Goal: Transaction & Acquisition: Purchase product/service

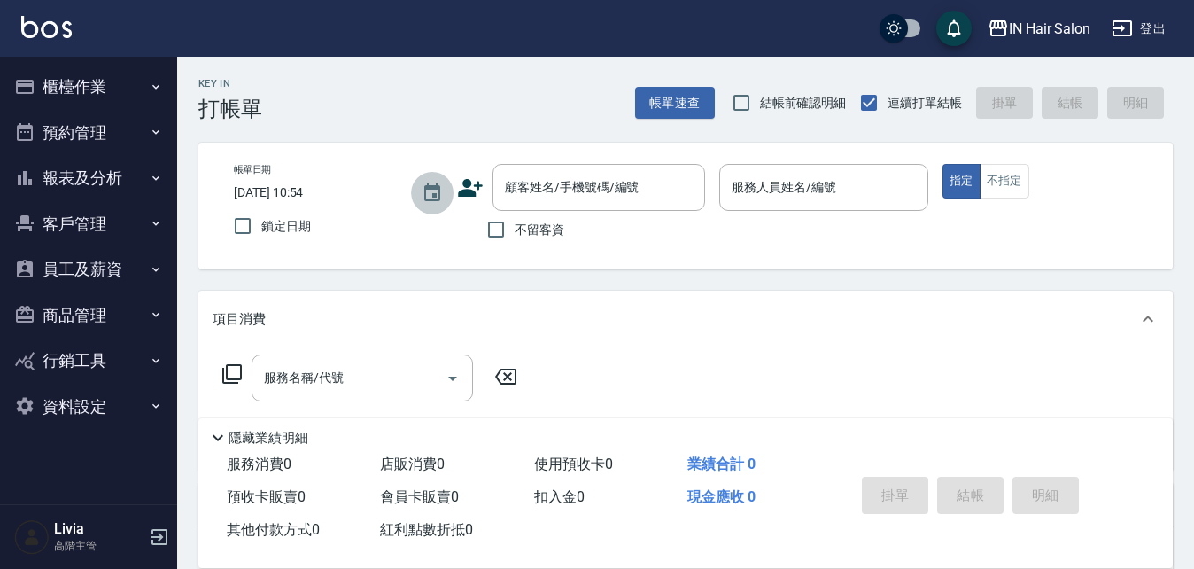
click at [437, 191] on icon "Choose date, selected date is 2025-10-11" at bounding box center [432, 192] width 21 height 21
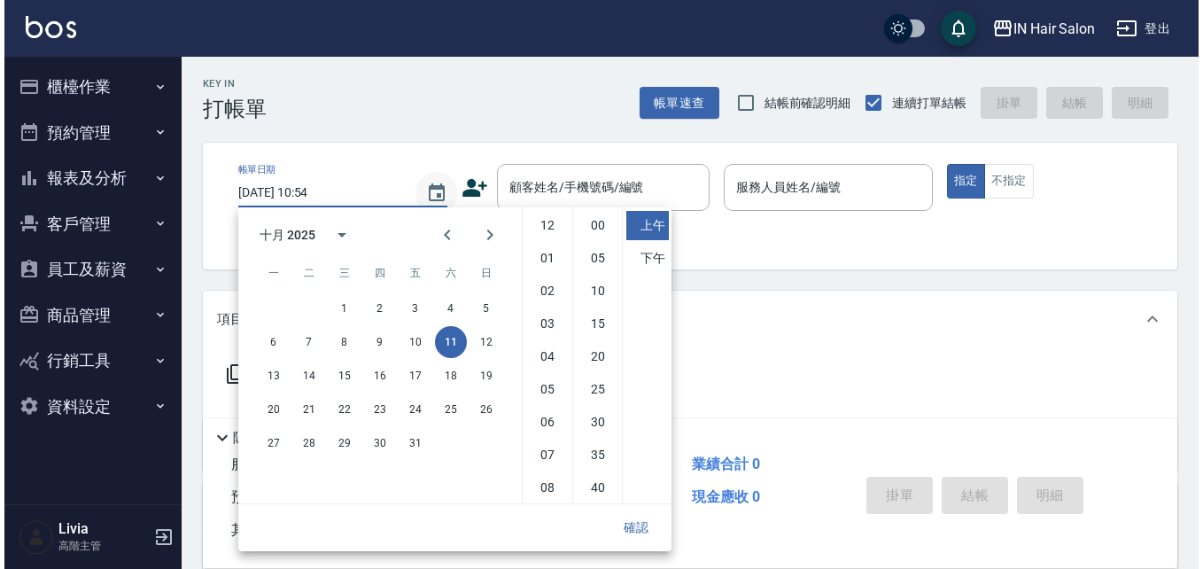
scroll to position [99, 0]
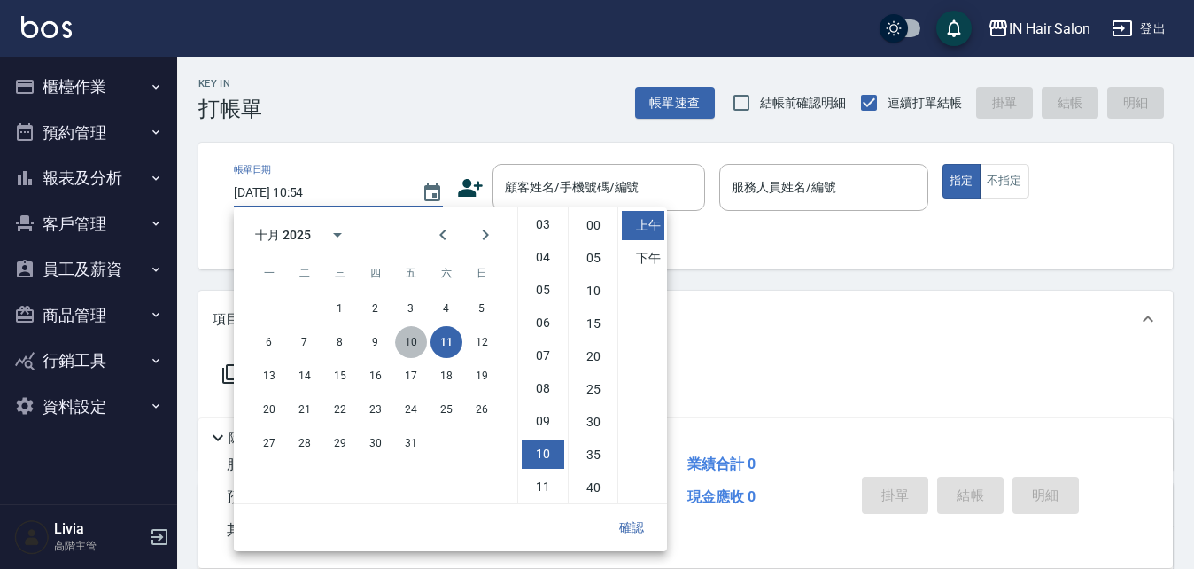
click at [413, 337] on button "10" at bounding box center [411, 342] width 32 height 32
type input "[DATE] 10:54"
click at [633, 523] on button "確認" at bounding box center [631, 527] width 57 height 33
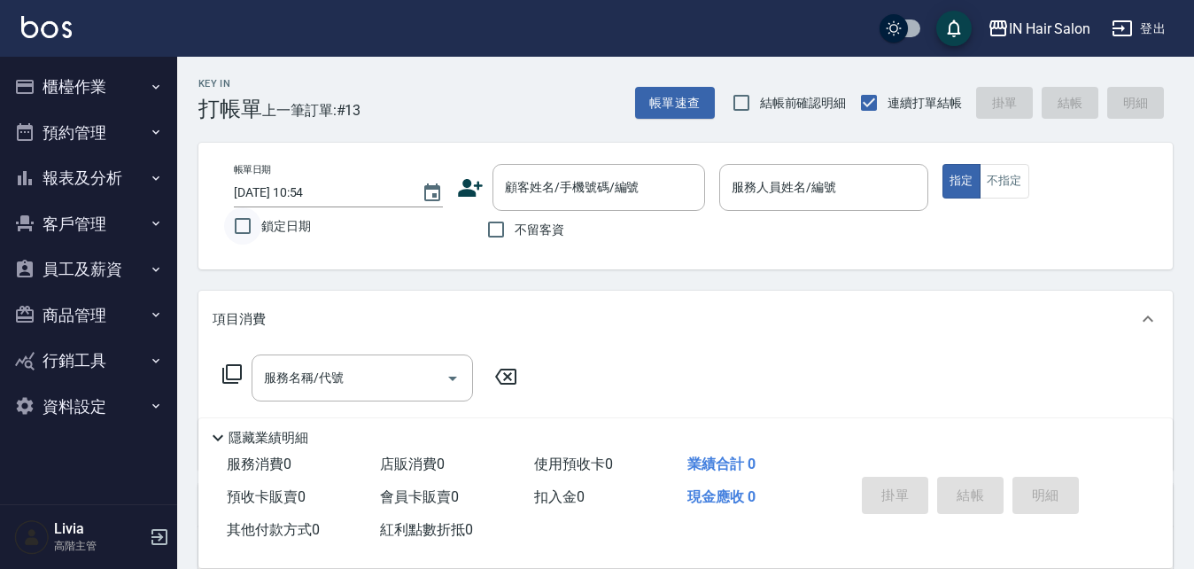
click at [246, 225] on input "鎖定日期" at bounding box center [242, 225] width 37 height 37
checkbox input "true"
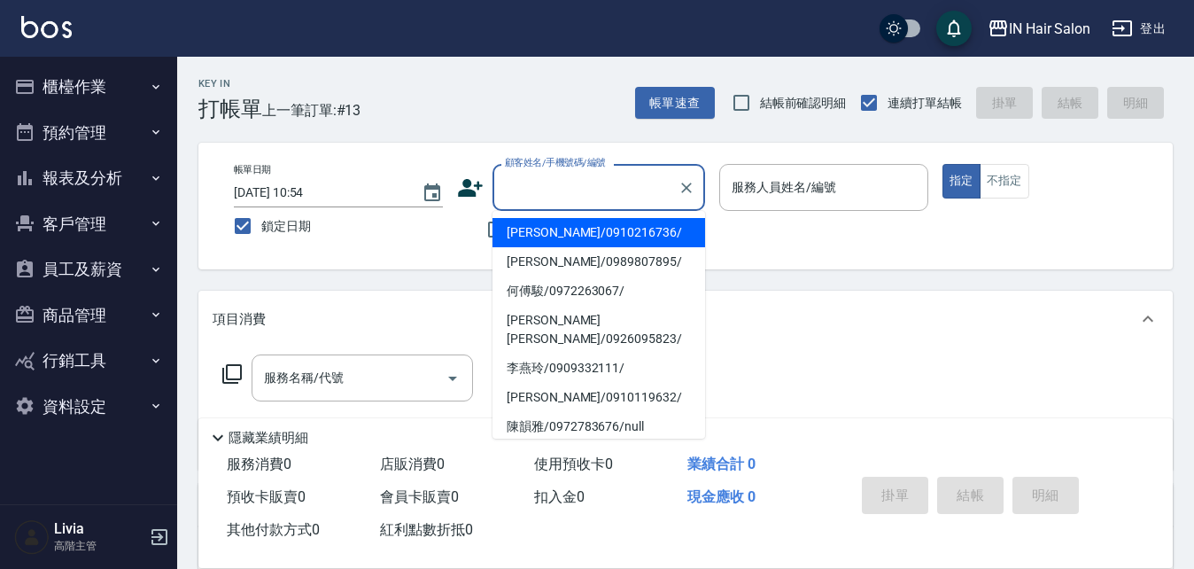
click at [539, 176] on input "顧客姓名/手機號碼/編號" at bounding box center [585, 187] width 170 height 31
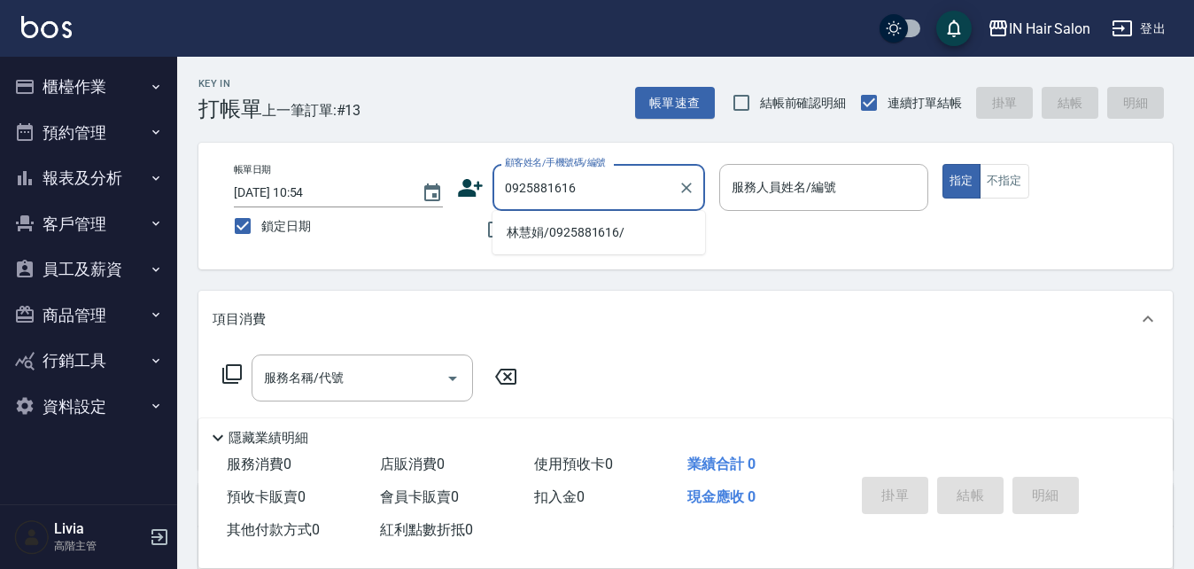
click at [524, 238] on li "林慧娟/0925881616/" at bounding box center [598, 232] width 213 height 29
type input "林慧娟/0925881616/"
type input "6號設計師[PERSON_NAME]-6"
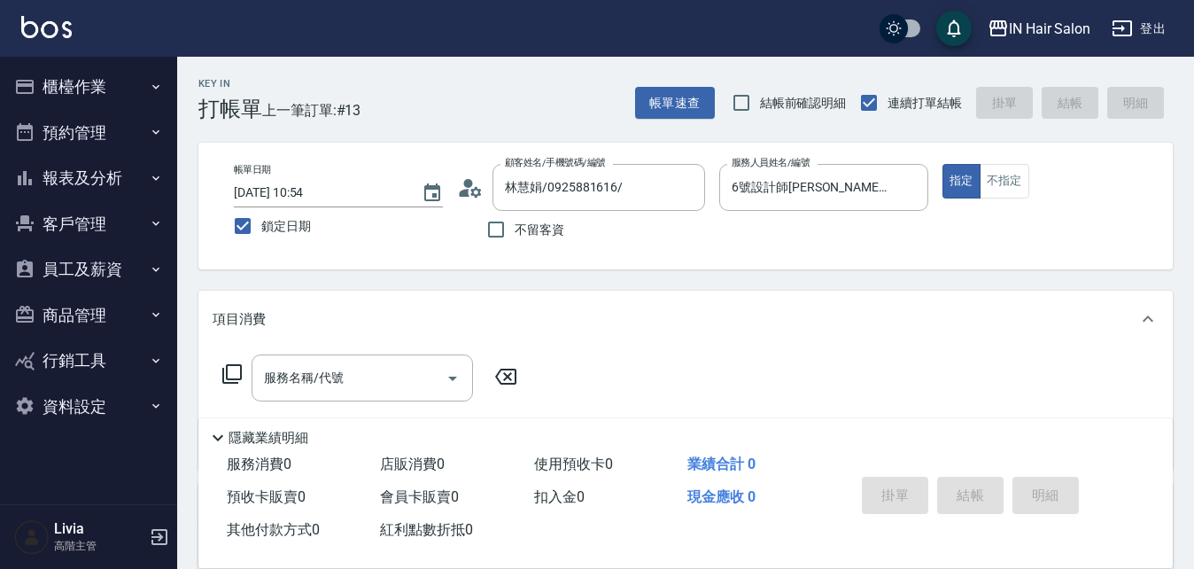
click at [230, 371] on icon at bounding box center [231, 373] width 21 height 21
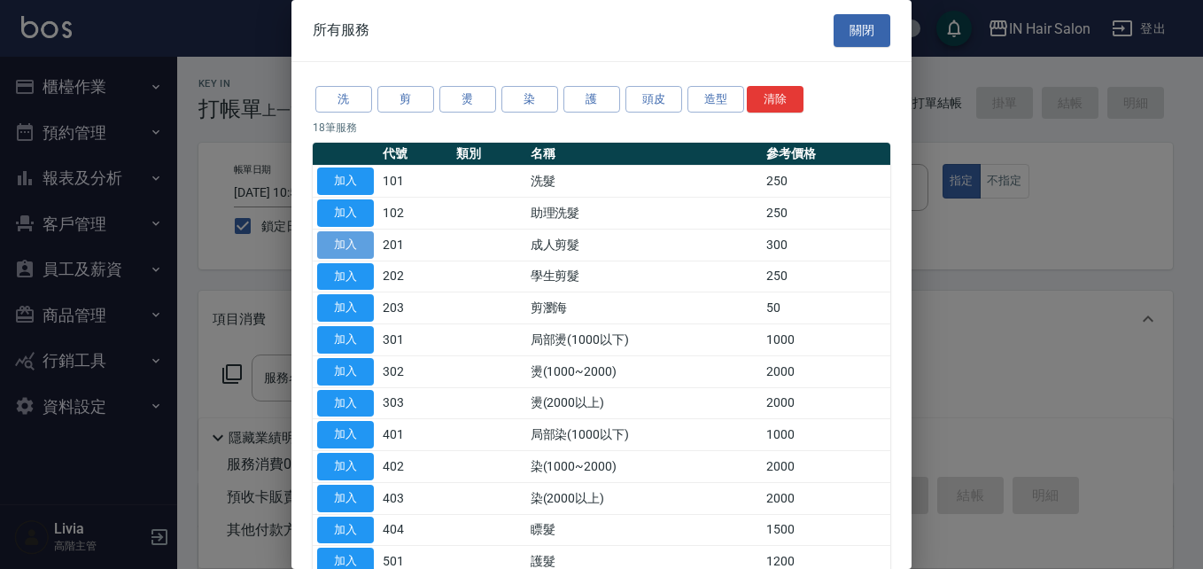
click at [349, 243] on button "加入" at bounding box center [345, 244] width 57 height 27
type input "成人剪髮(201)"
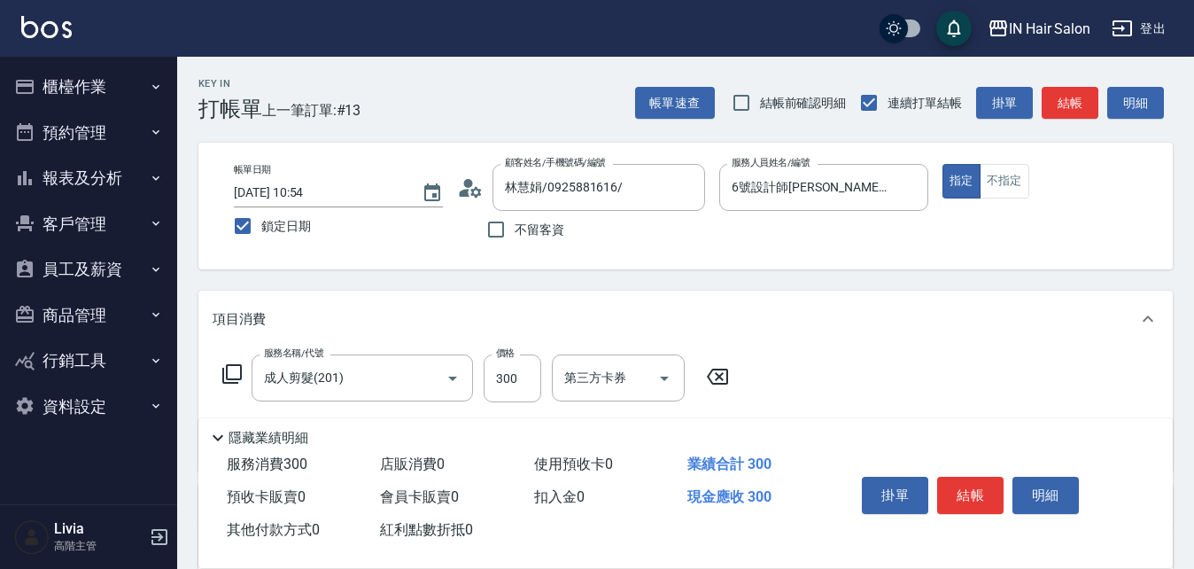
click at [228, 369] on icon at bounding box center [231, 373] width 21 height 21
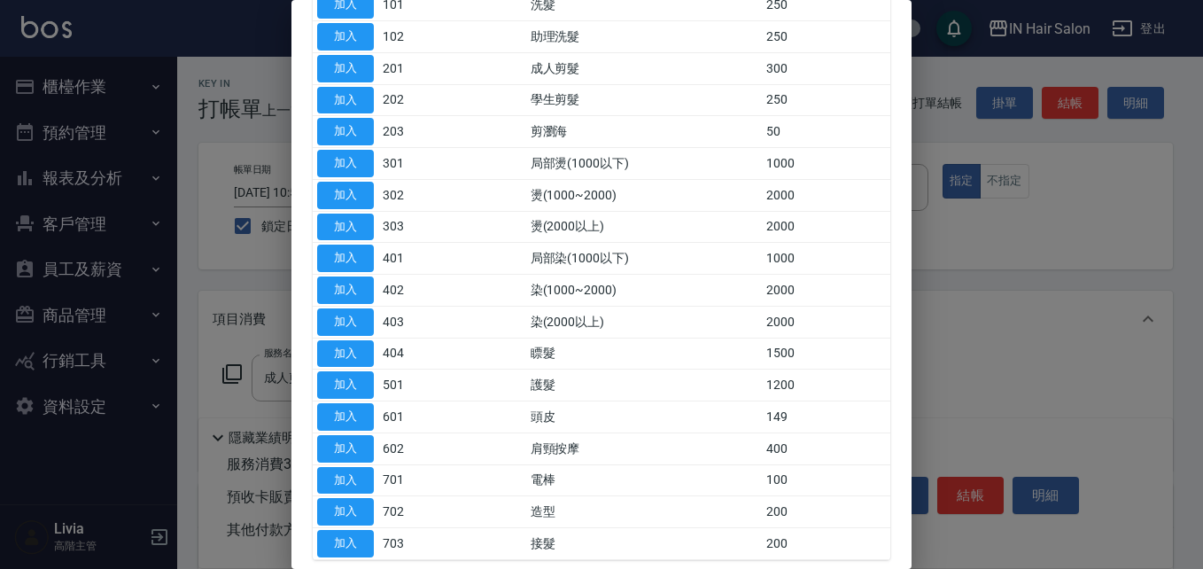
scroll to position [177, 0]
click at [341, 386] on button "加入" at bounding box center [345, 383] width 57 height 27
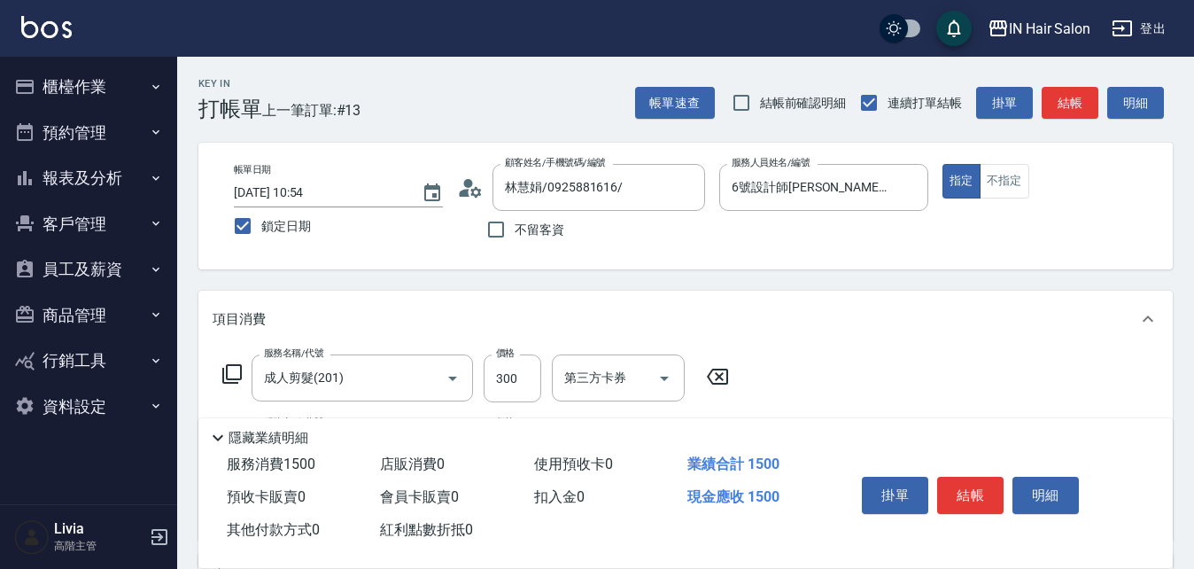
click at [236, 368] on icon at bounding box center [231, 373] width 21 height 21
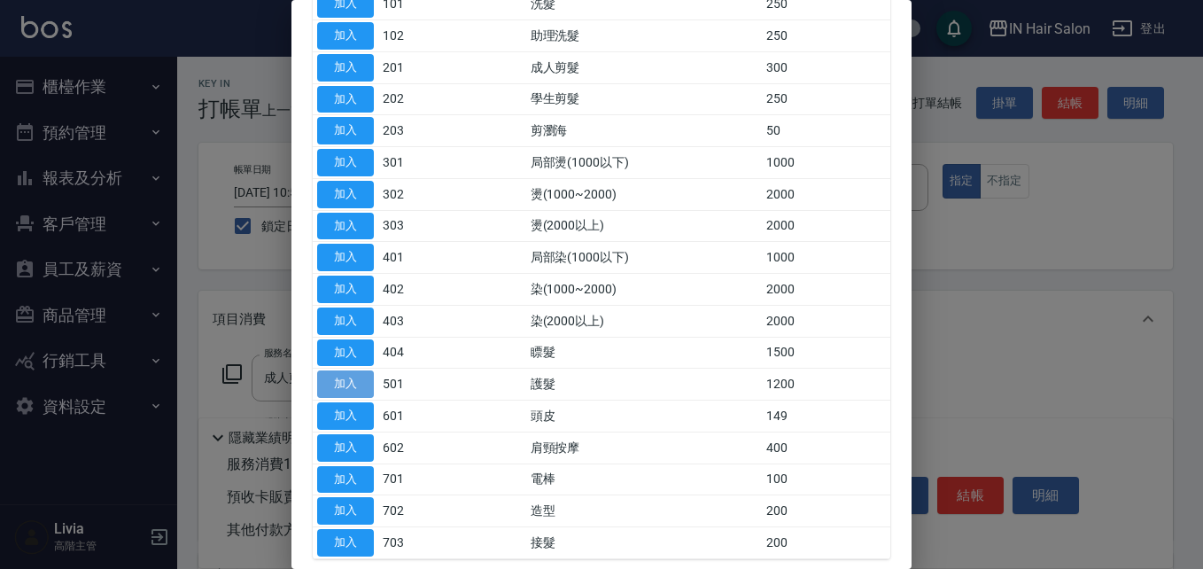
click at [345, 385] on button "加入" at bounding box center [345, 383] width 57 height 27
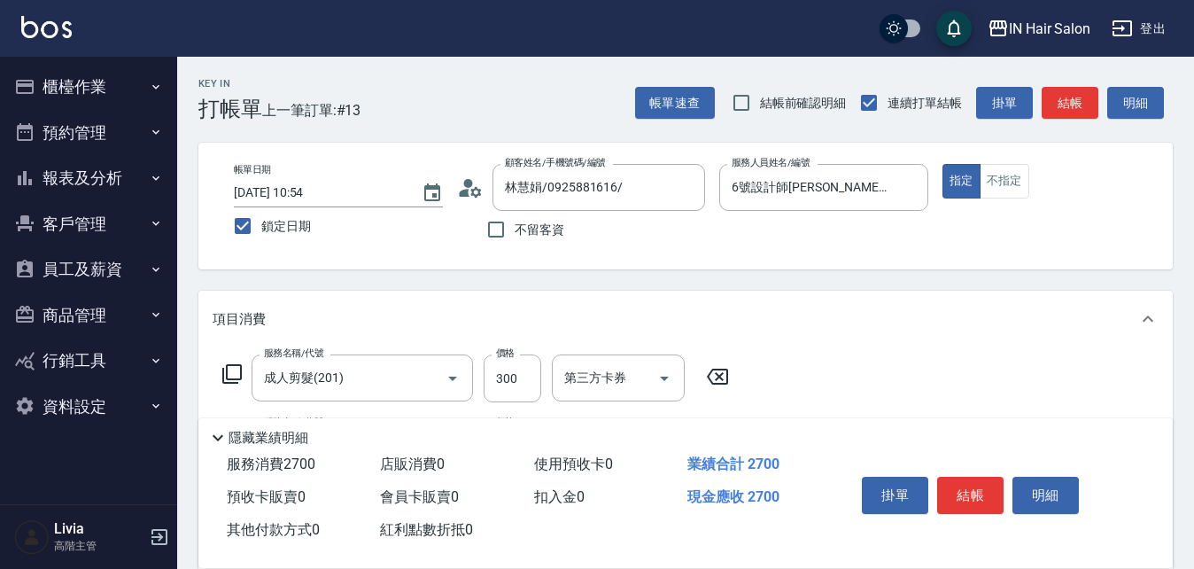
click at [232, 366] on icon at bounding box center [231, 373] width 19 height 19
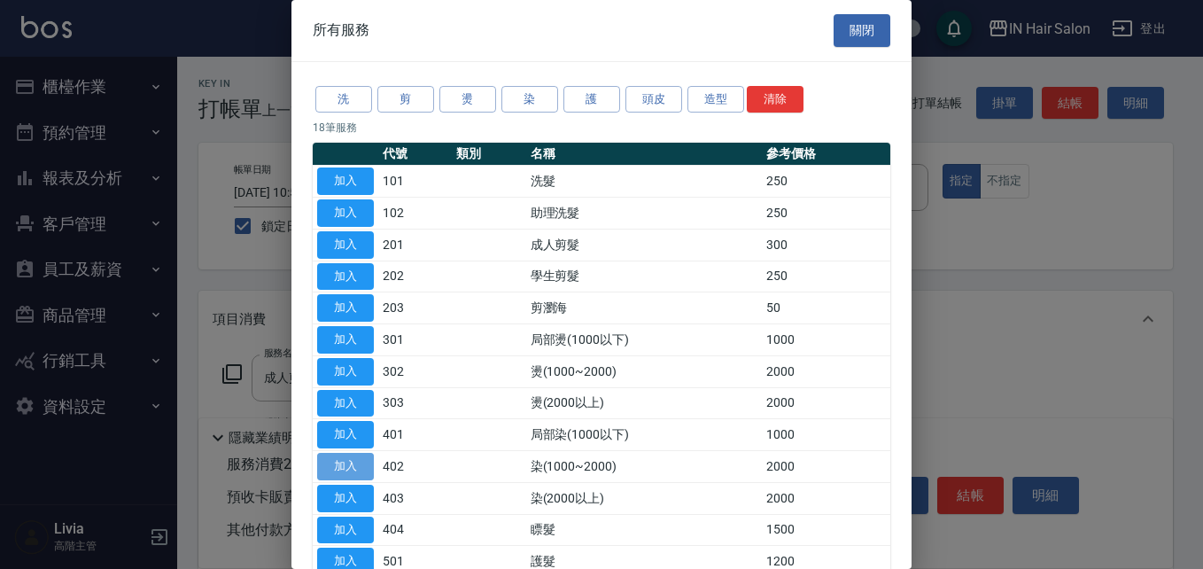
click at [354, 467] on button "加入" at bounding box center [345, 466] width 57 height 27
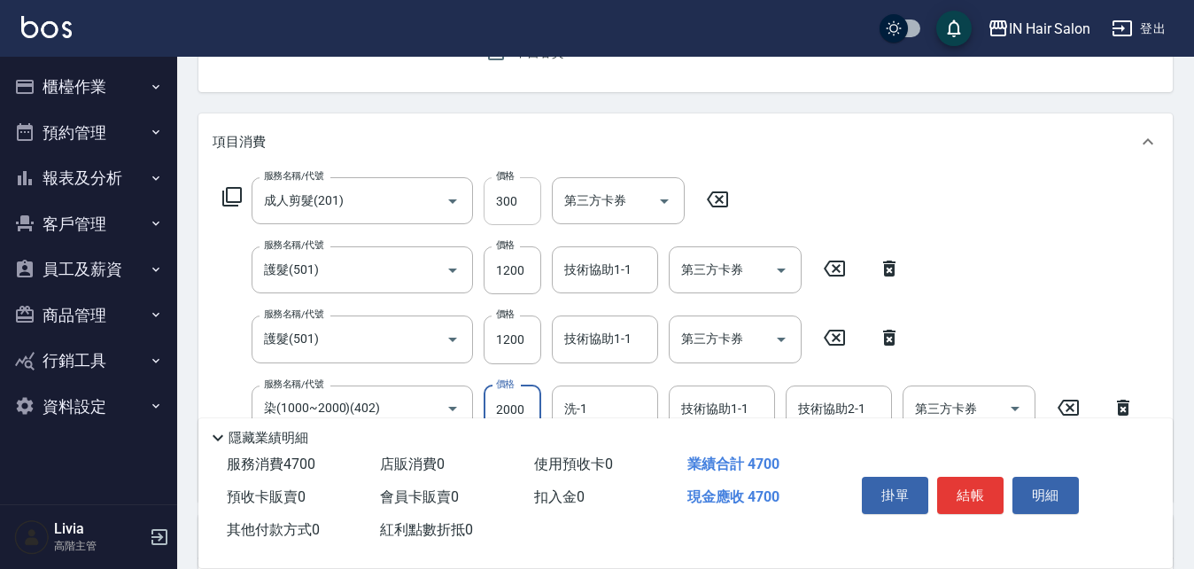
click at [522, 199] on input "300" at bounding box center [513, 201] width 58 height 48
click at [521, 200] on input "300" at bounding box center [513, 201] width 58 height 48
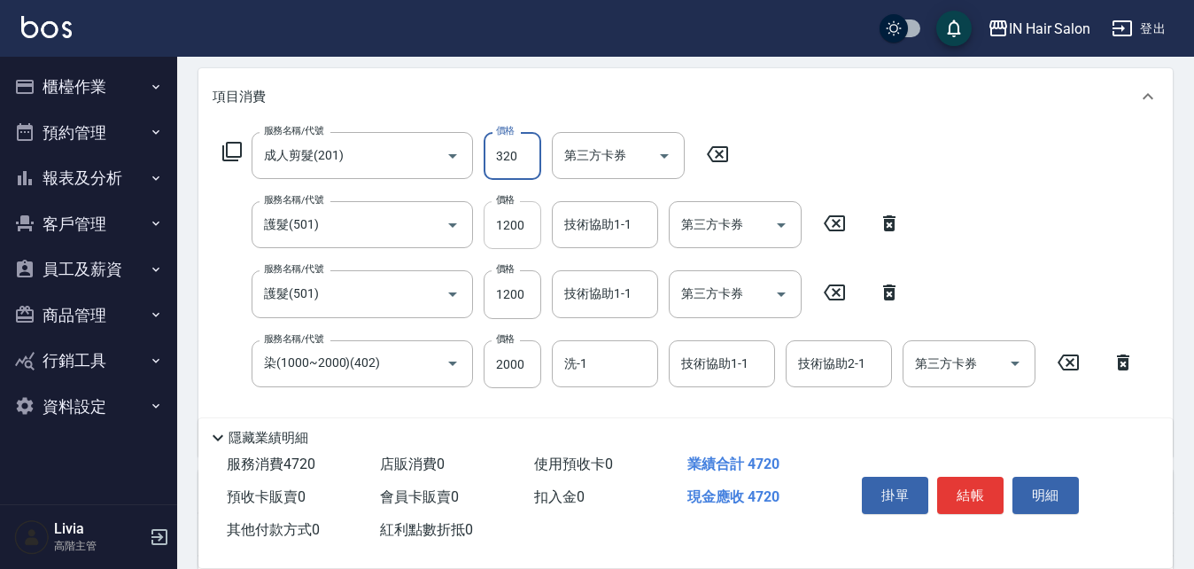
scroll to position [266, 0]
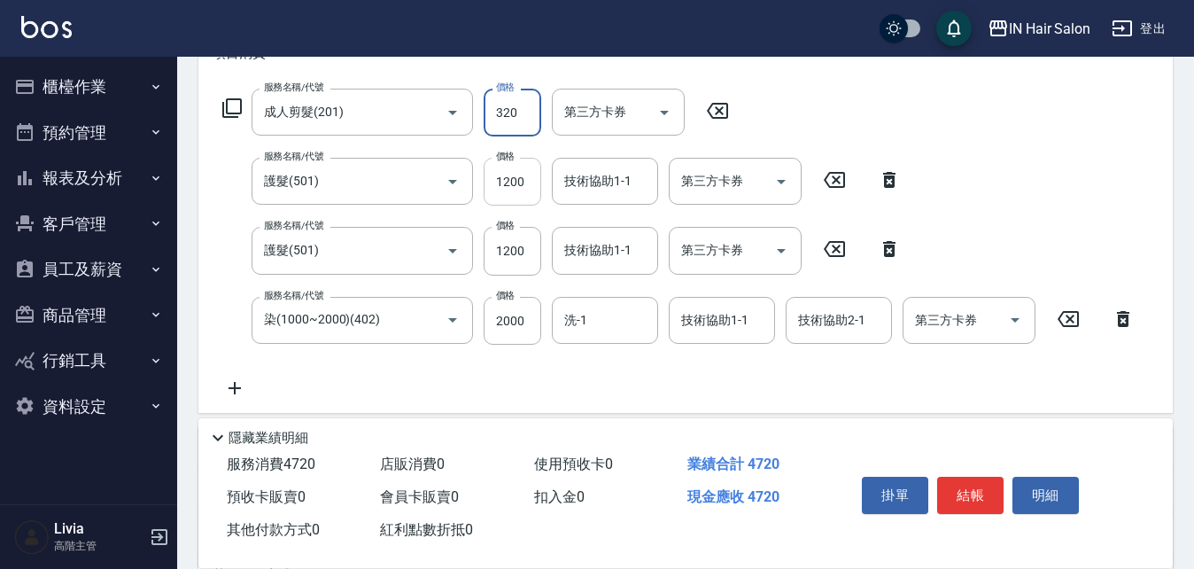
type input "320"
click at [527, 189] on input "1200" at bounding box center [513, 182] width 58 height 48
type input "630"
click at [532, 240] on input "1200" at bounding box center [513, 251] width 58 height 48
type input "630"
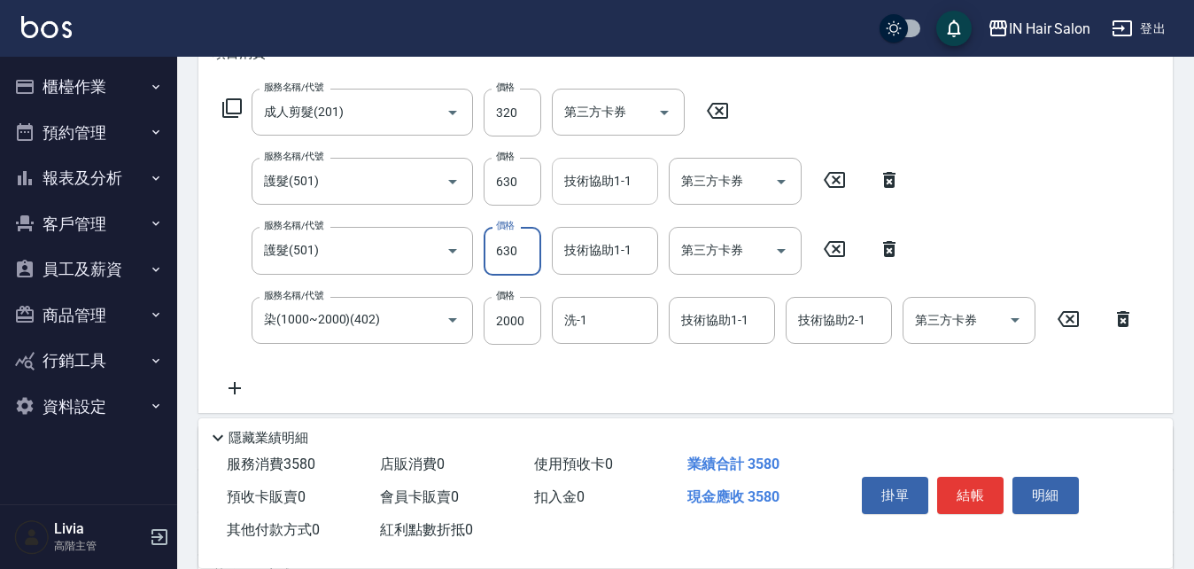
click at [585, 182] on input "技術協助1-1" at bounding box center [605, 181] width 90 height 31
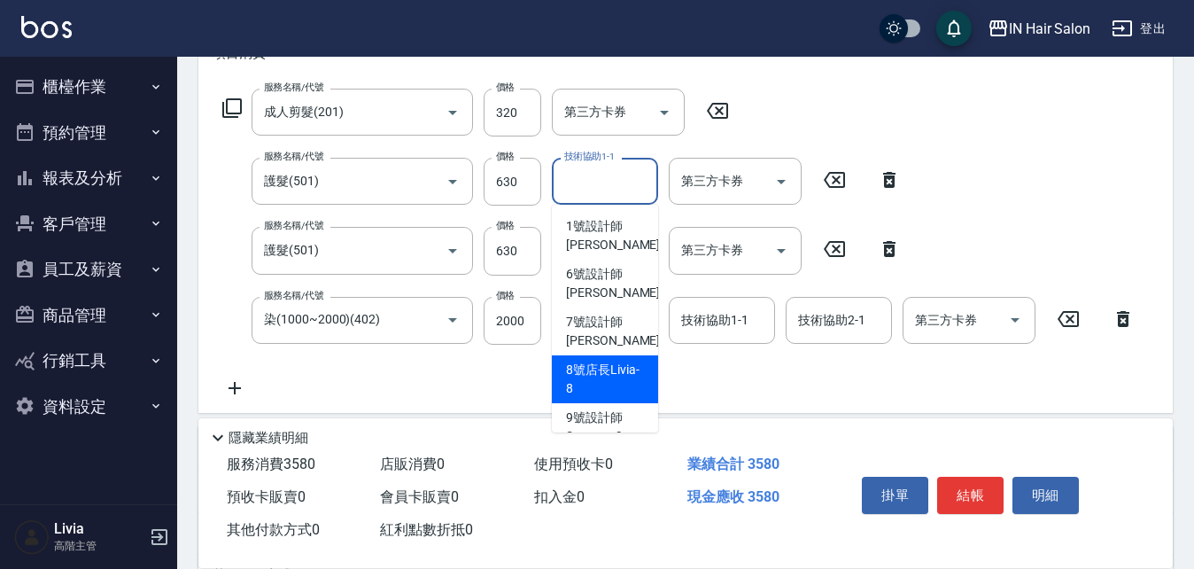
click at [585, 368] on span "8號店長Livia -8" at bounding box center [605, 378] width 78 height 37
type input "8號店長Livia-8"
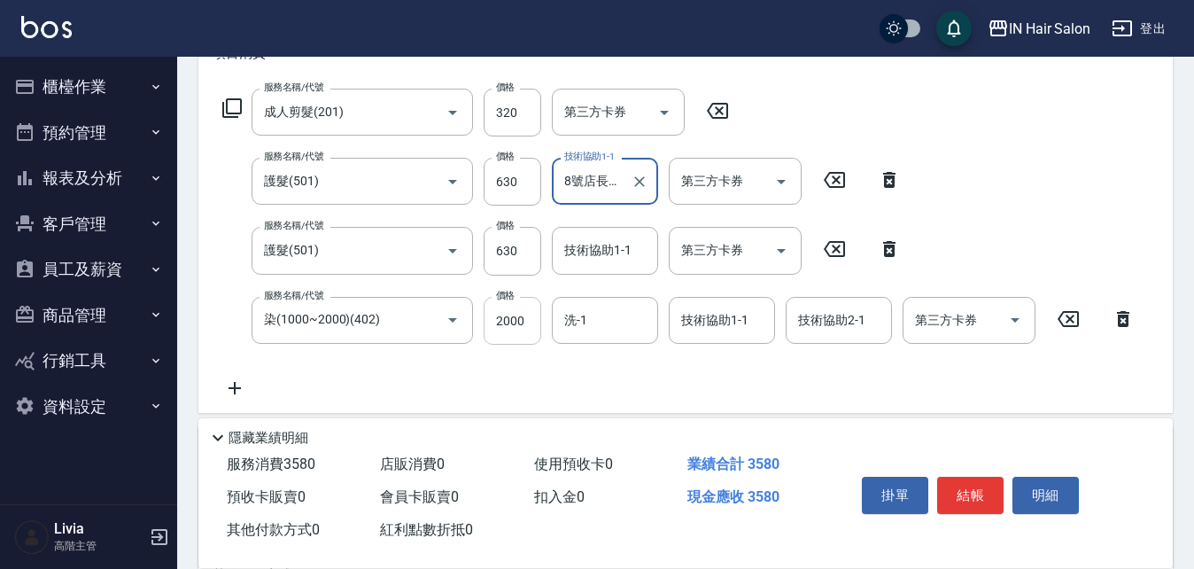
click at [523, 321] on input "2000" at bounding box center [513, 321] width 58 height 48
type input "1875"
click at [571, 325] on input "洗-1" at bounding box center [605, 320] width 90 height 31
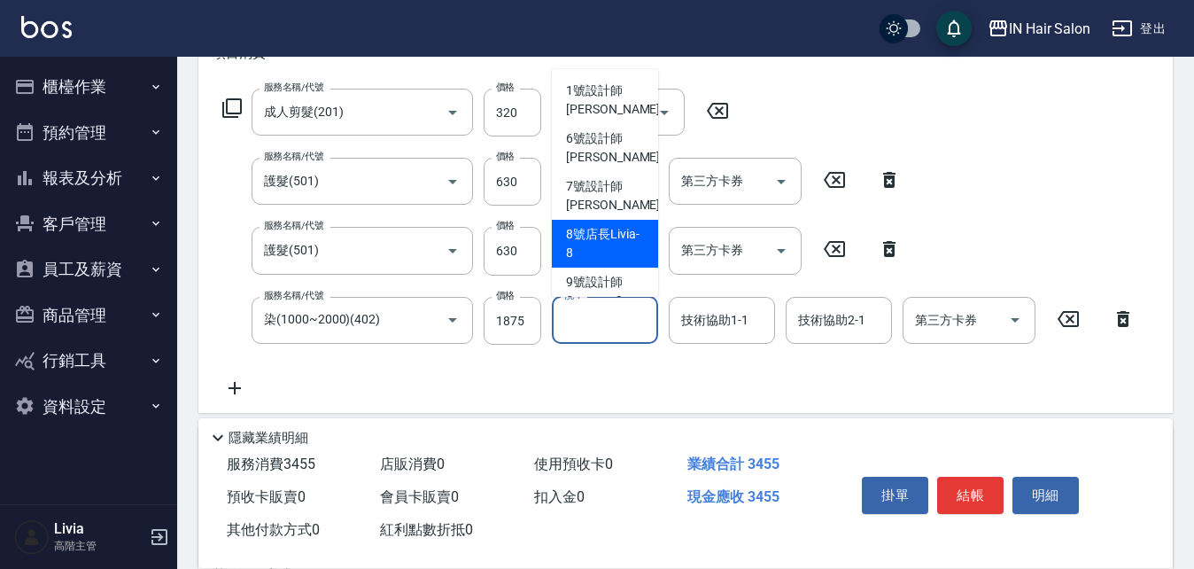
click at [581, 244] on span "8號店長Livia -8" at bounding box center [605, 243] width 78 height 37
type input "8號店長Livia-8"
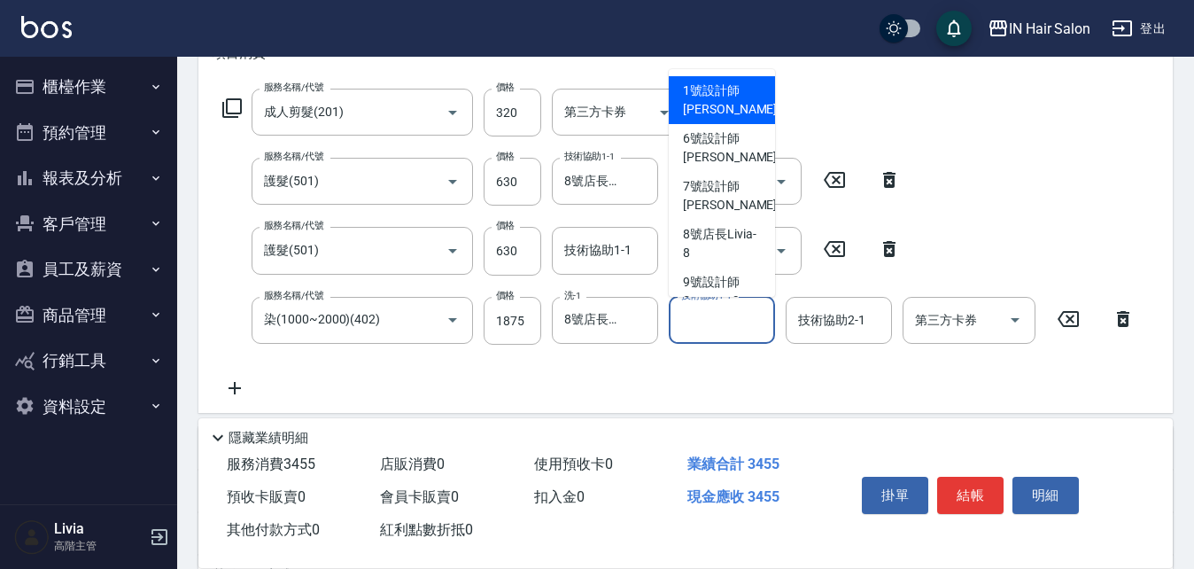
click at [721, 312] on input "技術協助1-1" at bounding box center [722, 320] width 90 height 31
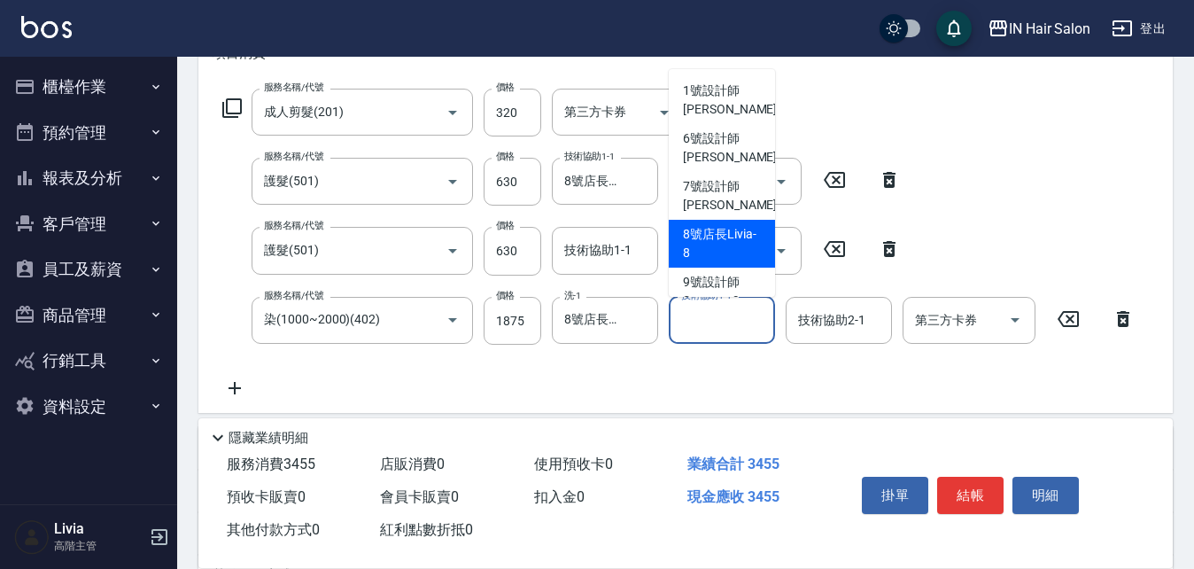
drag, startPoint x: 705, startPoint y: 236, endPoint x: 777, endPoint y: 304, distance: 98.4
click at [706, 236] on span "8號店長Livia -8" at bounding box center [722, 243] width 78 height 37
type input "8號店長Livia-8"
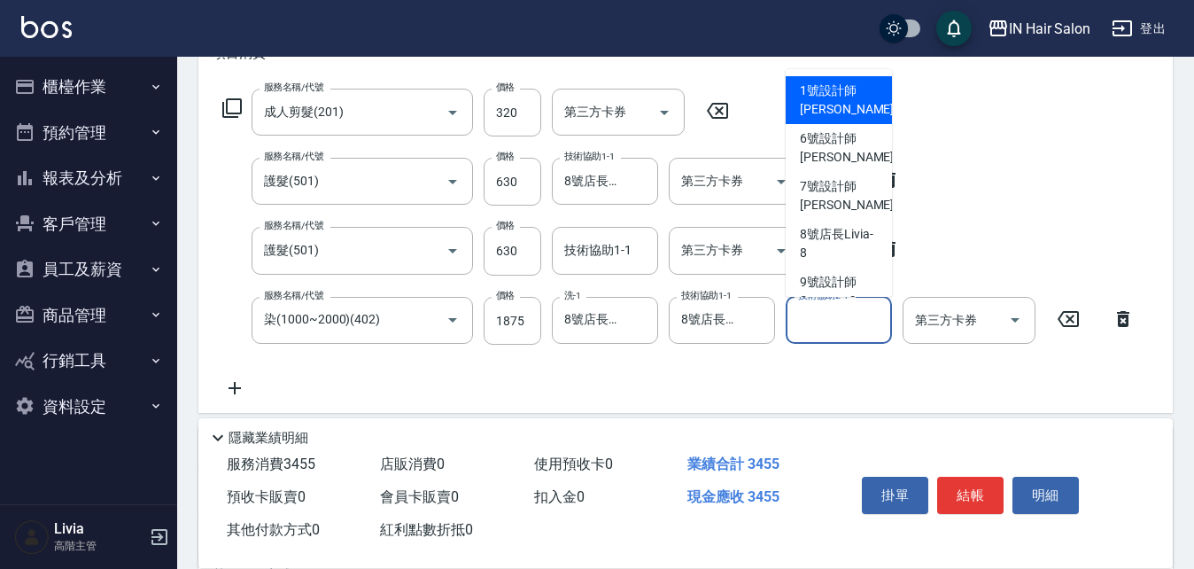
click at [839, 326] on input "技術協助2-1" at bounding box center [839, 320] width 90 height 31
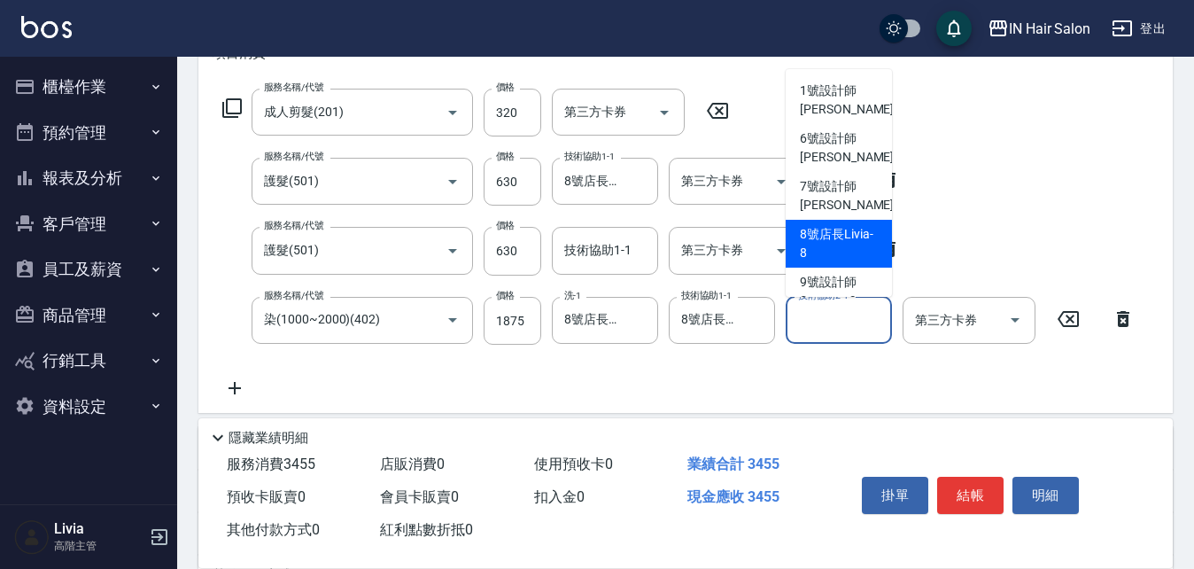
click at [809, 244] on span "8號店長Livia -8" at bounding box center [839, 243] width 78 height 37
type input "8號店長Livia-8"
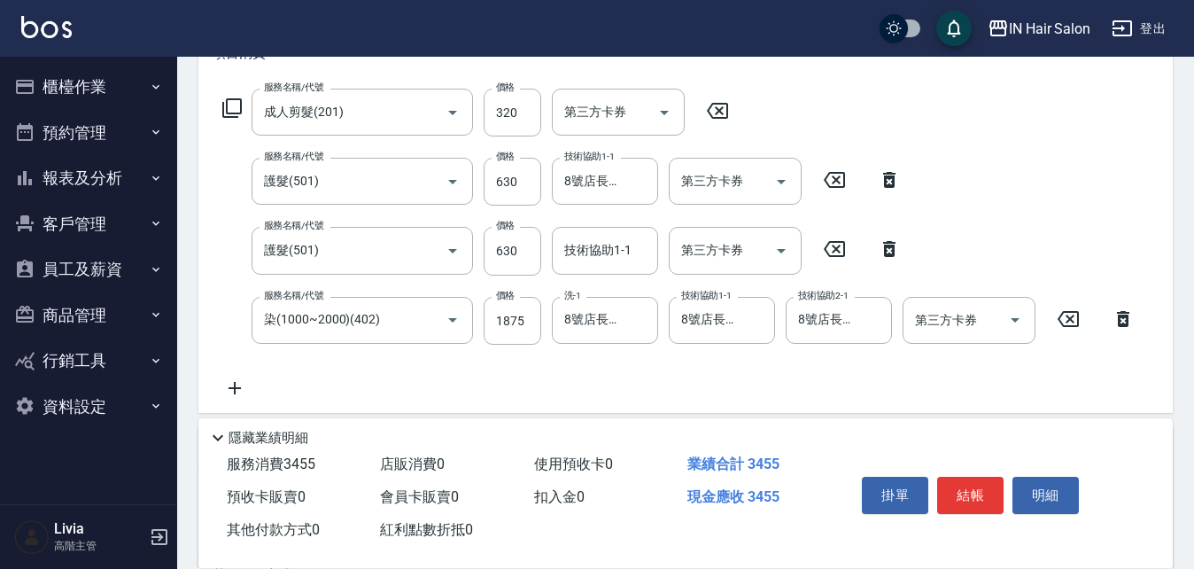
click at [680, 376] on div "服務名稱/代號 成人剪髮(201) 服務名稱/代號 價格 320 價格 第三方卡券 第三方卡券 服務名稱/代號 護髮(501) 服務名稱/代號 價格 630 …" at bounding box center [679, 244] width 933 height 310
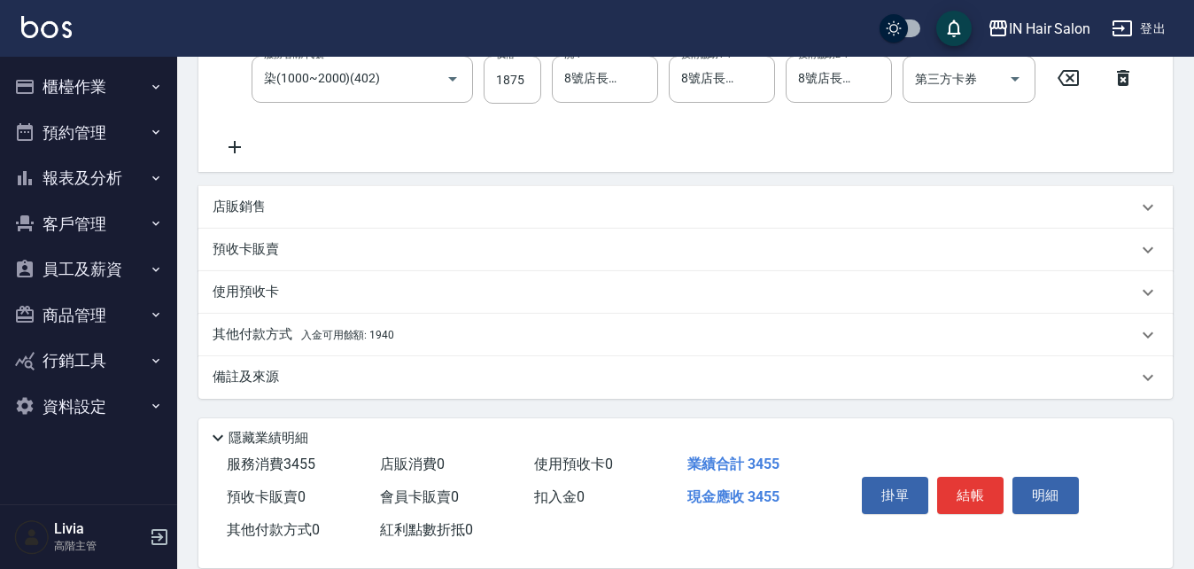
click at [260, 336] on p "其他付款方式 入金可用餘額: 1940" at bounding box center [304, 334] width 182 height 19
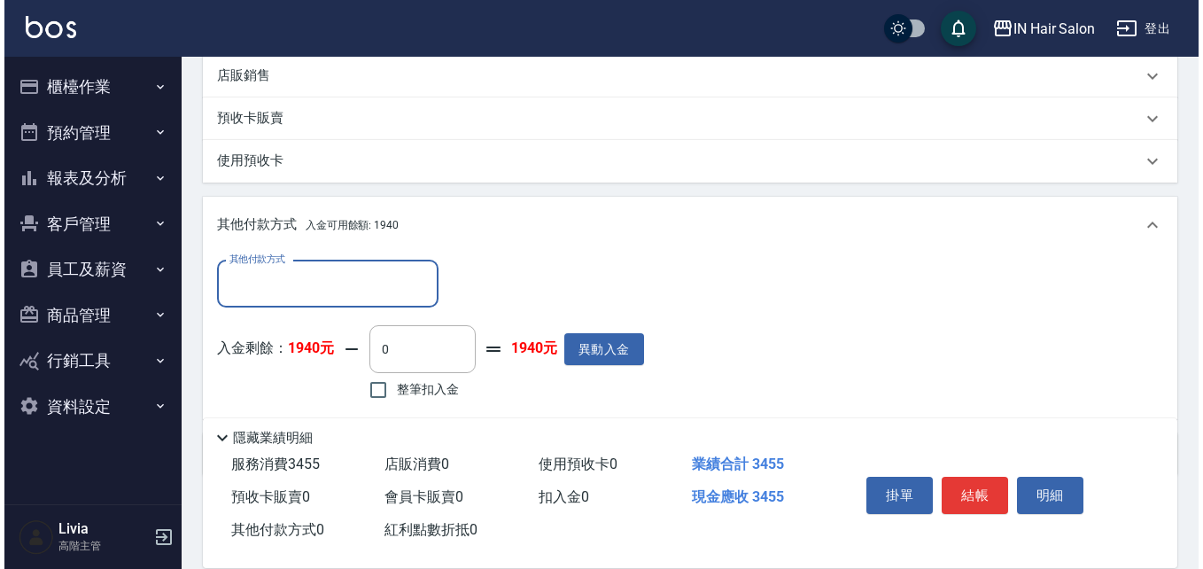
scroll to position [684, 0]
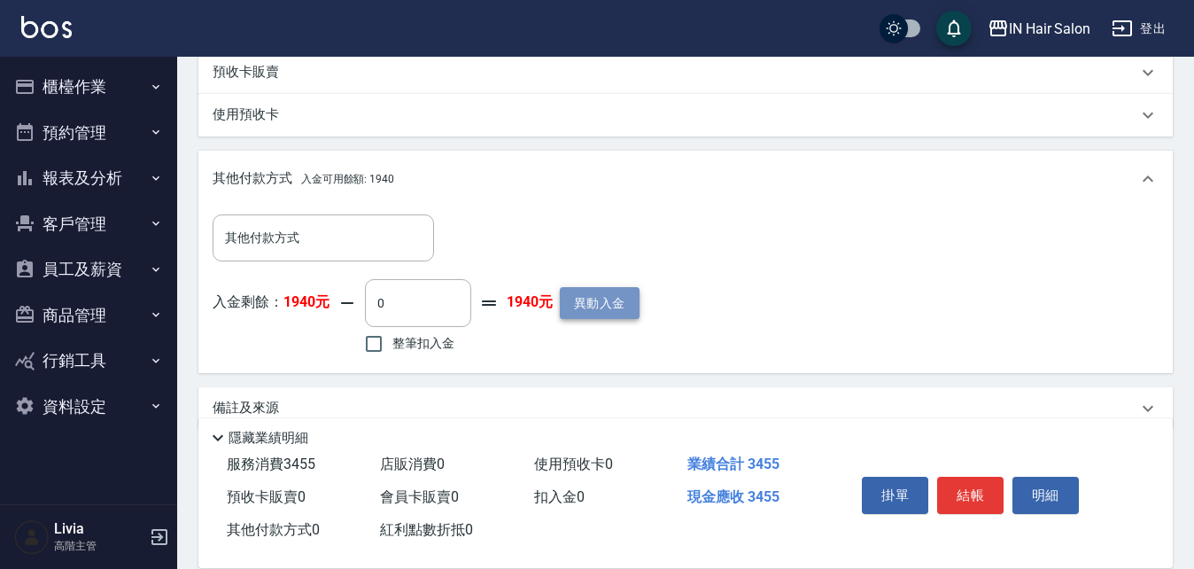
click at [604, 301] on button "異動入金" at bounding box center [600, 303] width 80 height 33
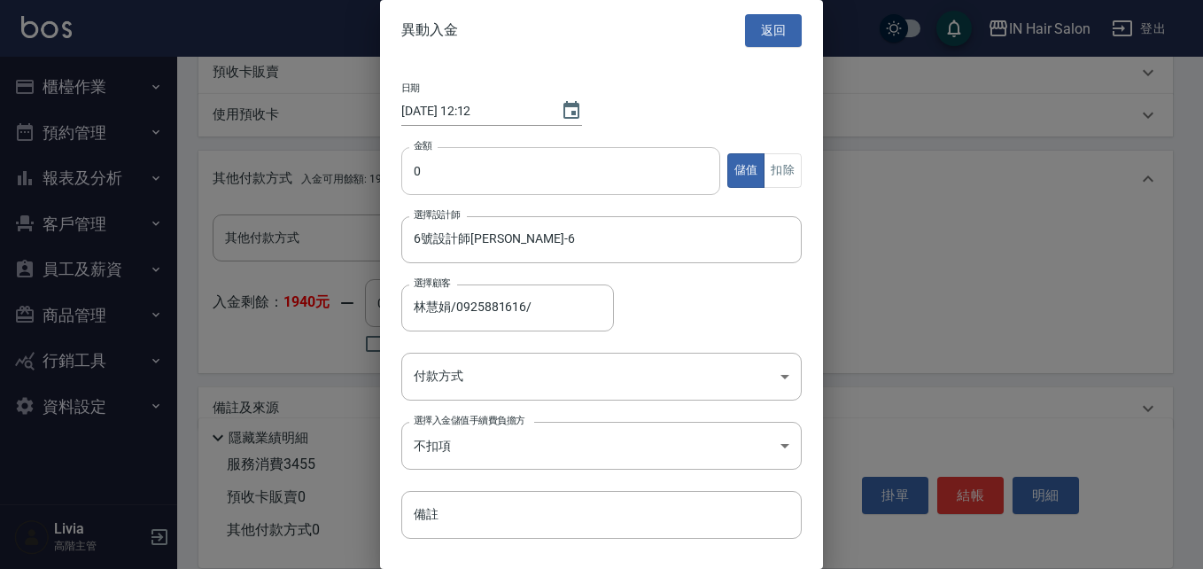
click at [431, 160] on input "0" at bounding box center [560, 171] width 319 height 48
type input "5000"
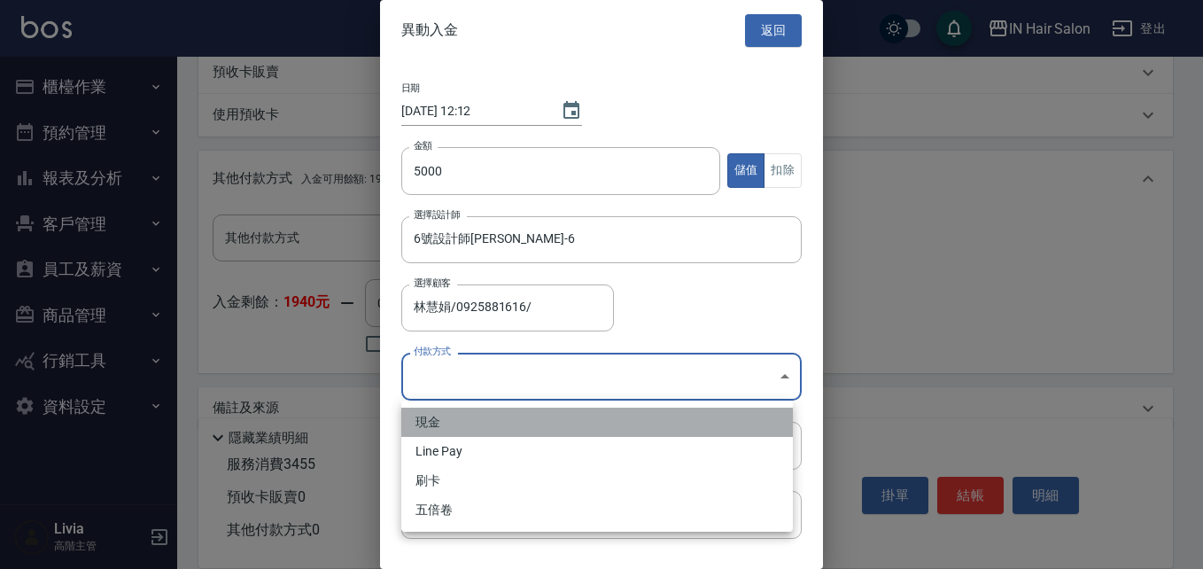
click at [433, 424] on li "現金" at bounding box center [596, 421] width 391 height 29
type input "現金"
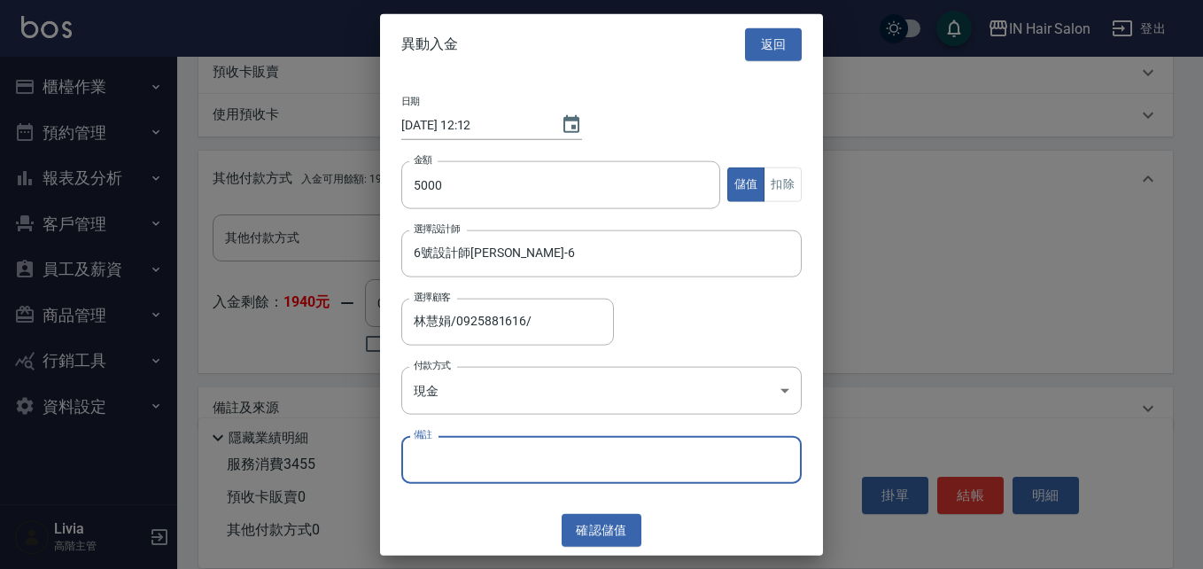
click at [435, 461] on input "備註" at bounding box center [601, 460] width 400 height 48
type input "00062"
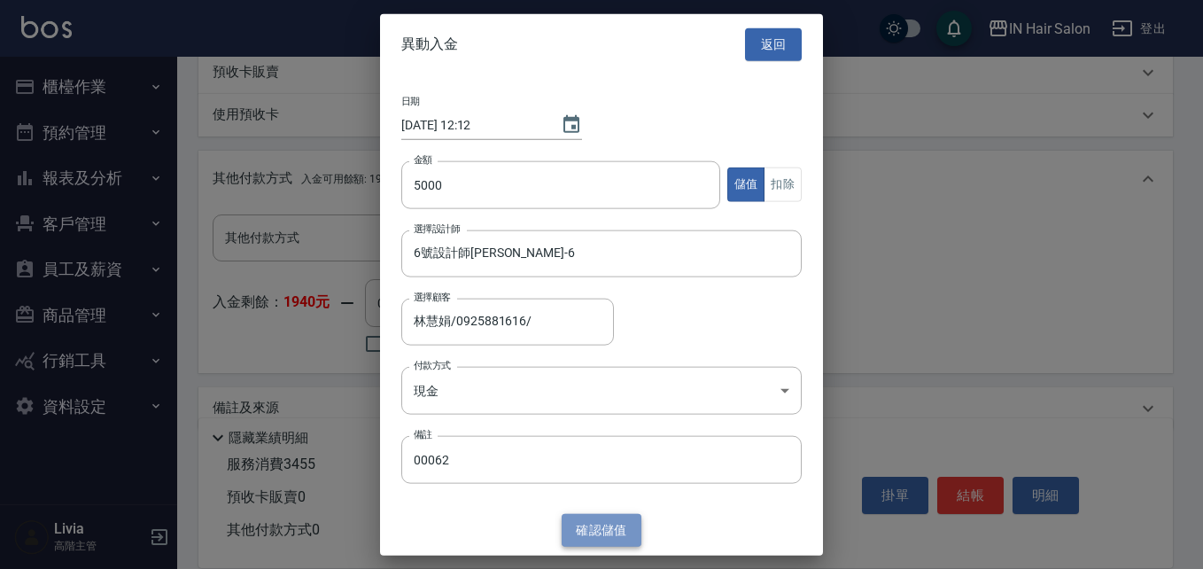
click at [606, 527] on button "確認 儲值" at bounding box center [601, 530] width 80 height 33
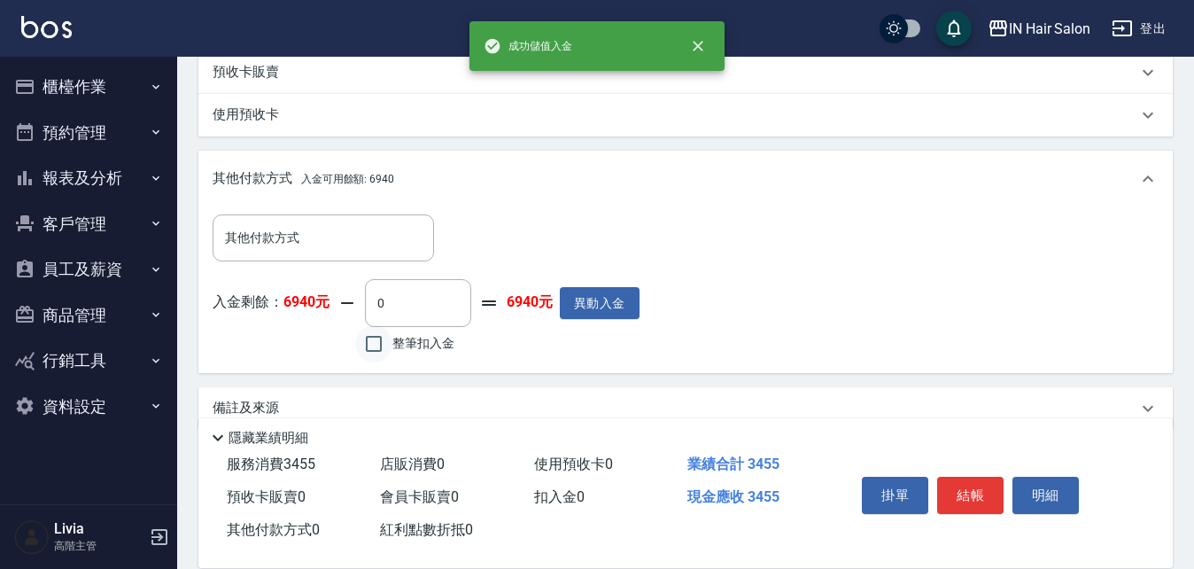
click at [369, 342] on input "整筆扣入金" at bounding box center [373, 343] width 37 height 37
checkbox input "true"
type input "3455"
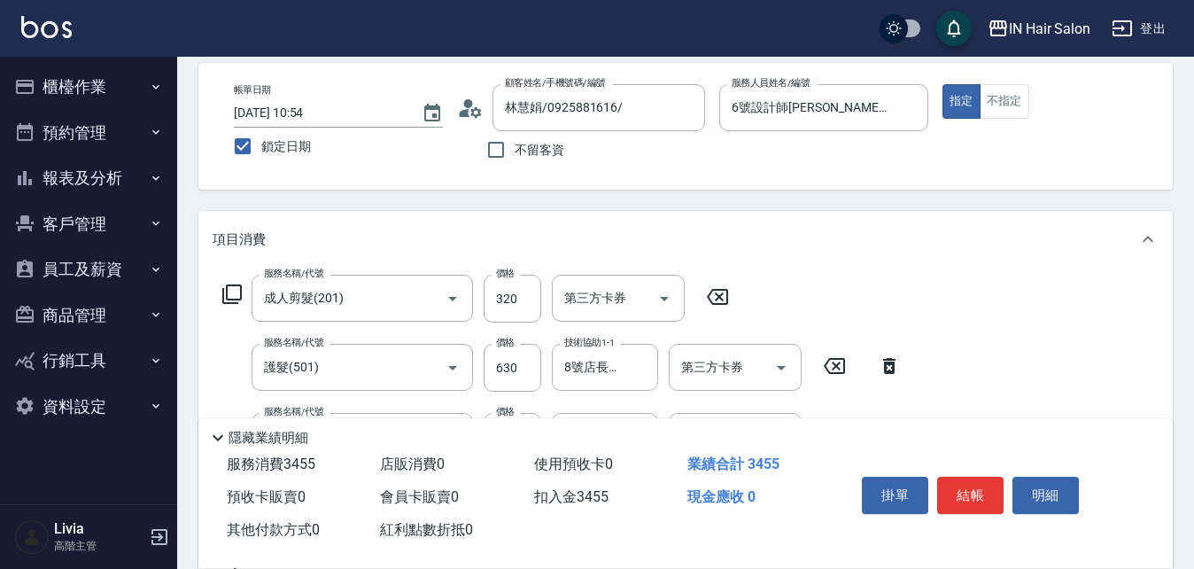
scroll to position [0, 0]
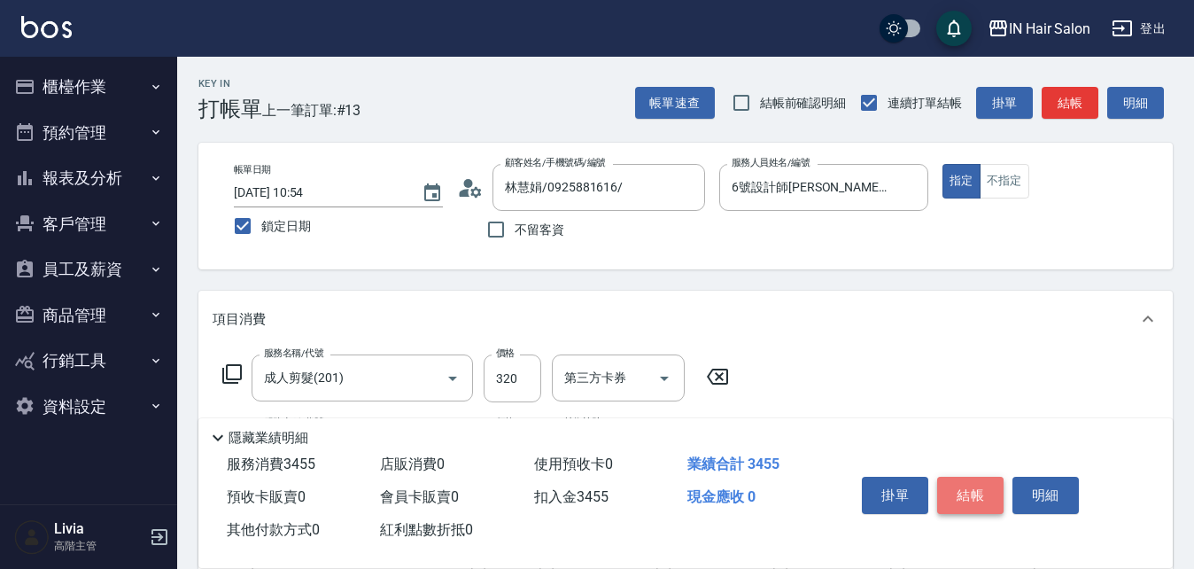
click at [972, 481] on button "結帳" at bounding box center [970, 494] width 66 height 37
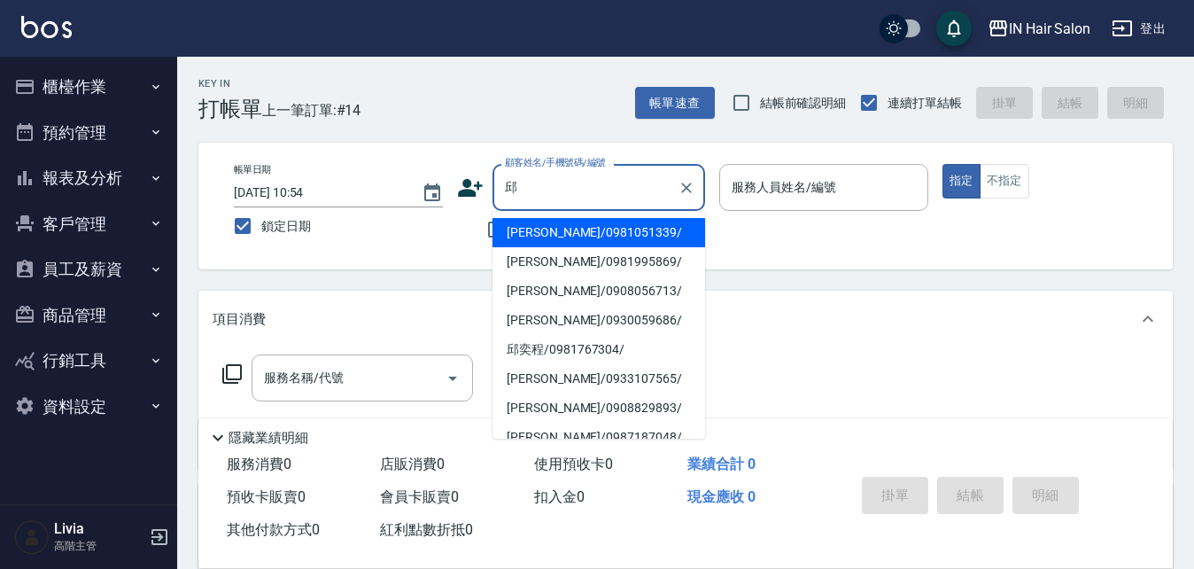
click at [532, 343] on li "邱奕程/0981767304/" at bounding box center [598, 349] width 213 height 29
type input "邱奕程/0981767304/"
type input "6號設計師[PERSON_NAME]-6"
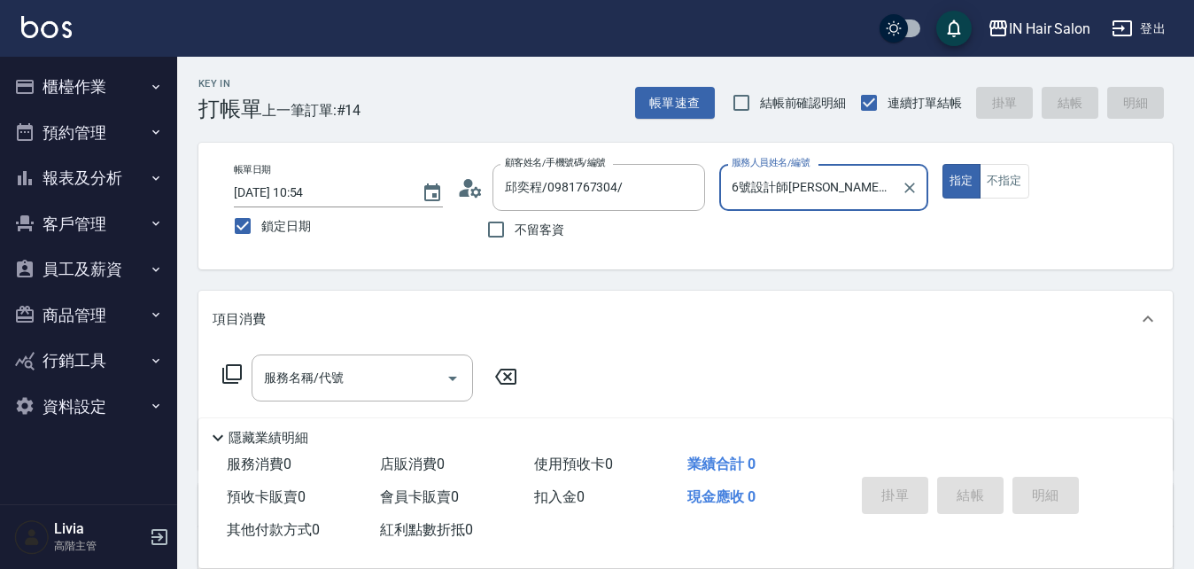
click at [236, 372] on icon at bounding box center [231, 373] width 21 height 21
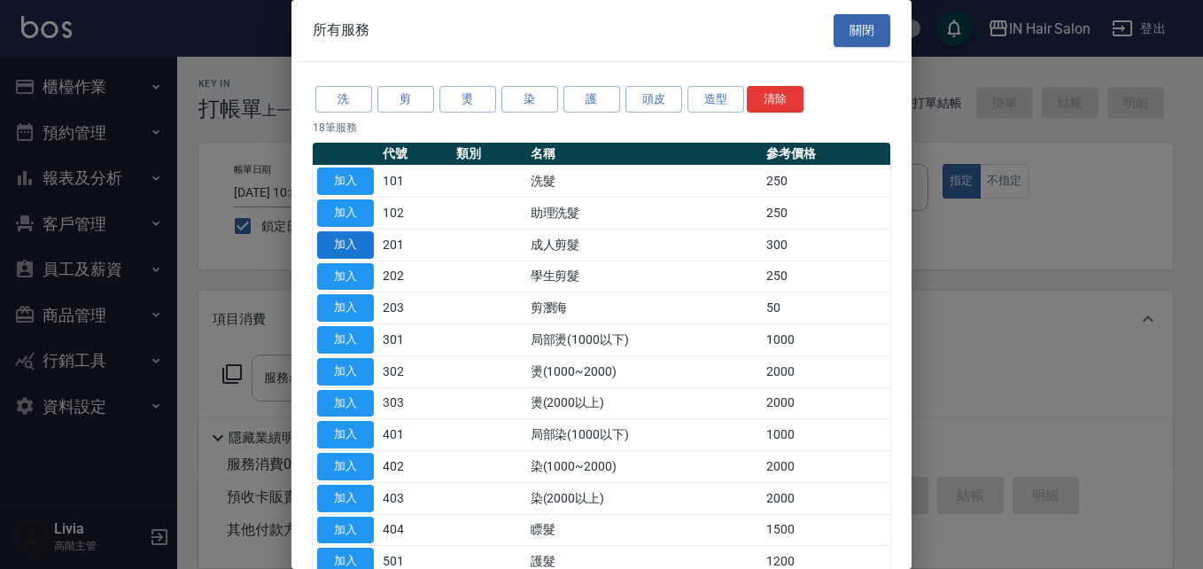
click at [352, 236] on button "加入" at bounding box center [345, 244] width 57 height 27
type input "成人剪髮(201)"
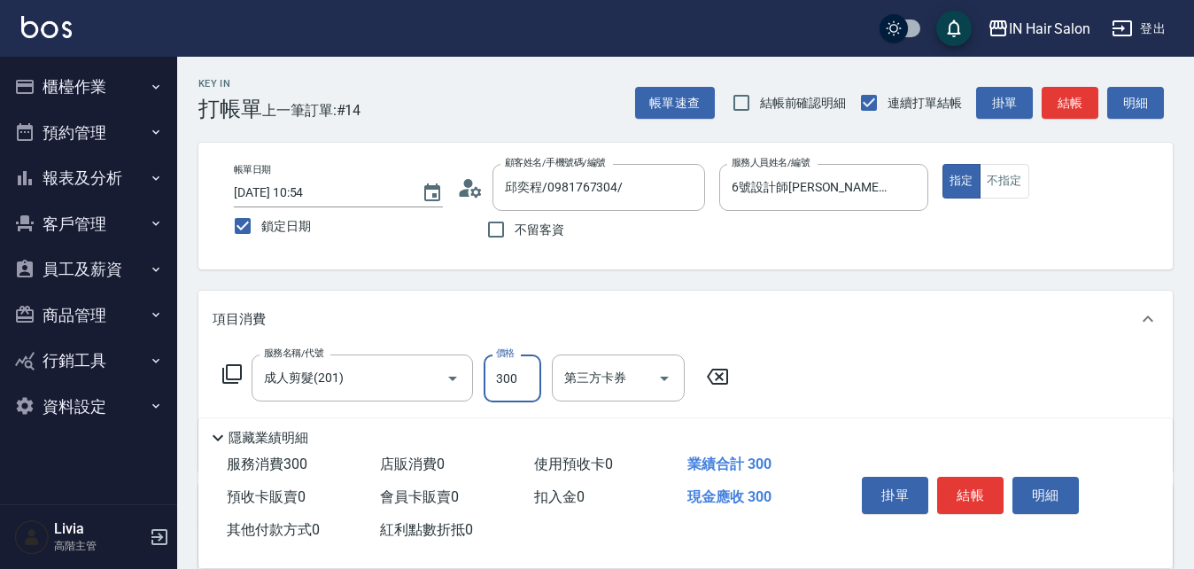
click at [518, 368] on input "300" at bounding box center [513, 378] width 58 height 48
type input "320"
drag, startPoint x: 860, startPoint y: 350, endPoint x: 861, endPoint y: 362, distance: 12.4
click at [860, 351] on div "服務名稱/代號 成人剪髮(201) 服務名稱/代號 價格 320 價格 第三方卡券 第三方卡券" at bounding box center [685, 408] width 974 height 123
click at [958, 497] on button "結帳" at bounding box center [970, 494] width 66 height 37
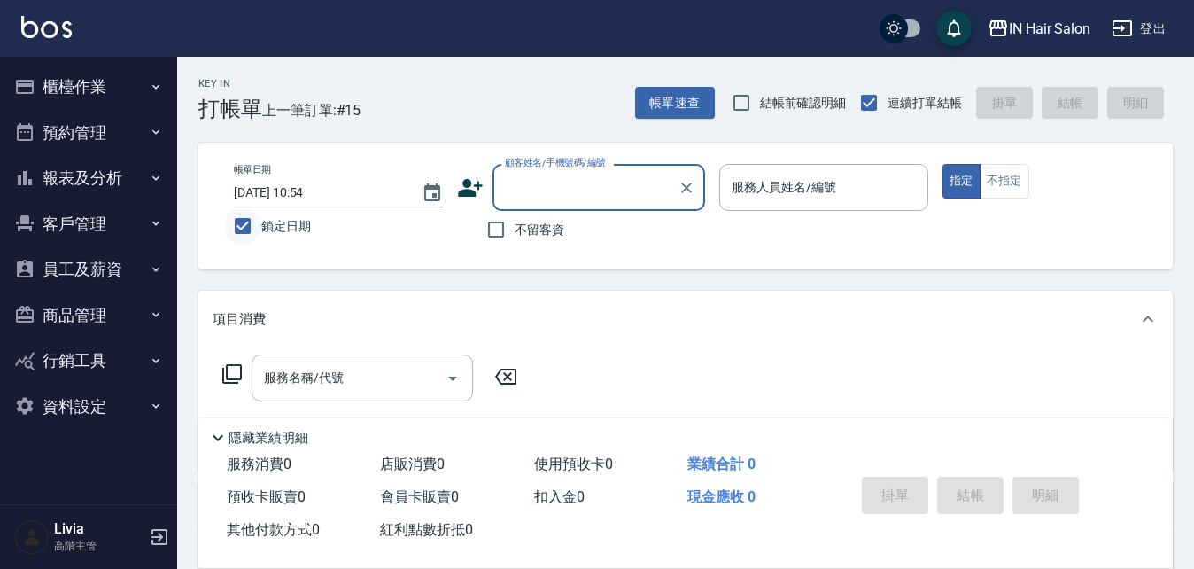
click at [240, 228] on input "鎖定日期" at bounding box center [242, 225] width 37 height 37
checkbox input "false"
type input "[DATE] 12:13"
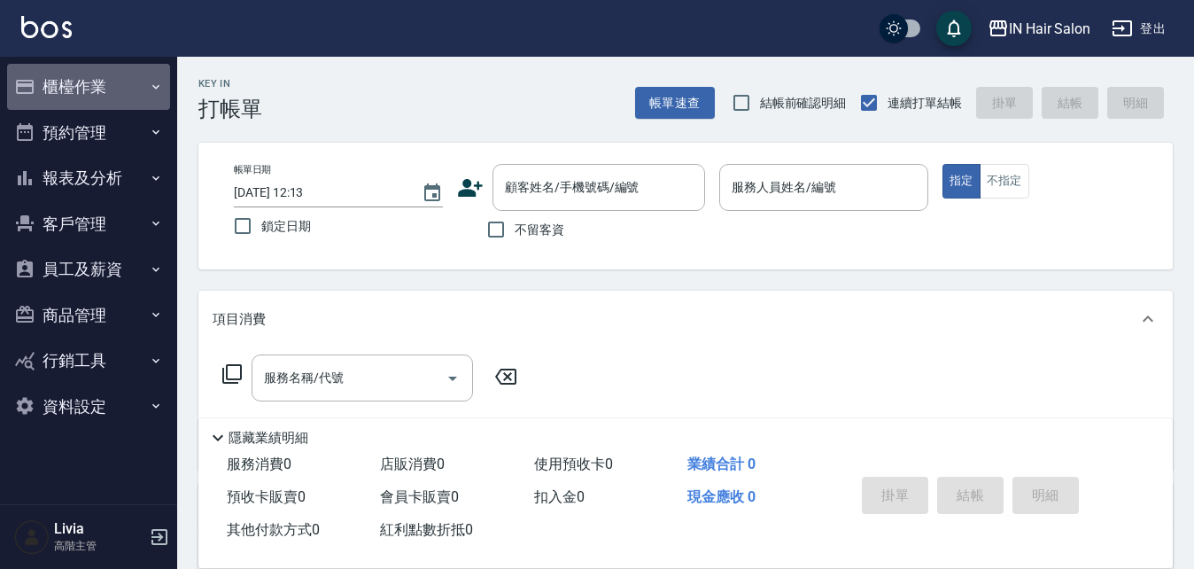
click at [108, 74] on button "櫃檯作業" at bounding box center [88, 87] width 163 height 46
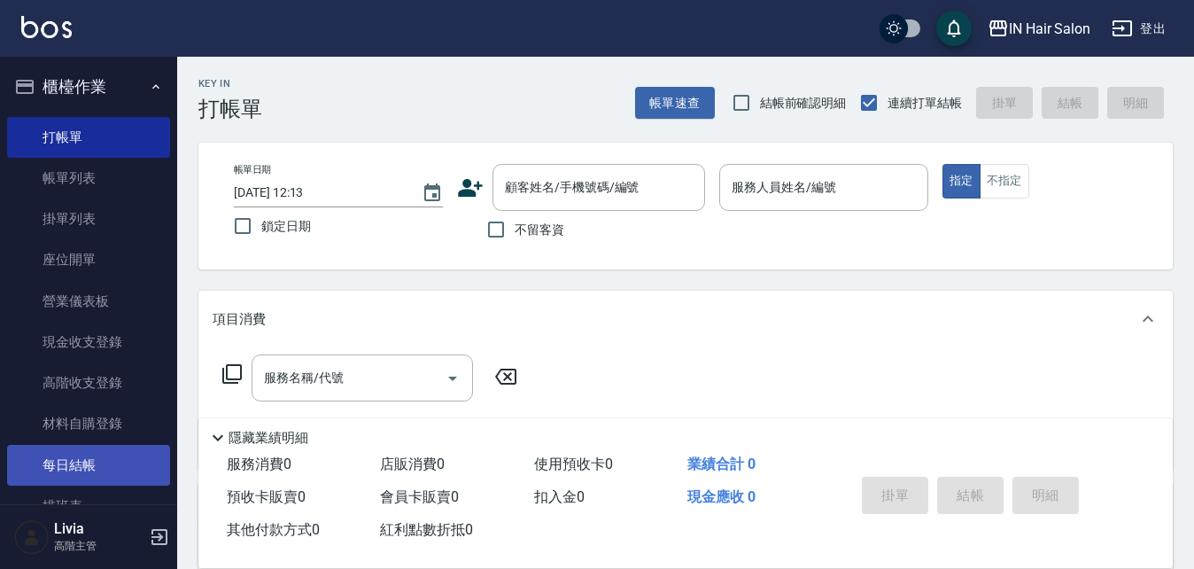
click at [75, 468] on link "每日結帳" at bounding box center [88, 465] width 163 height 41
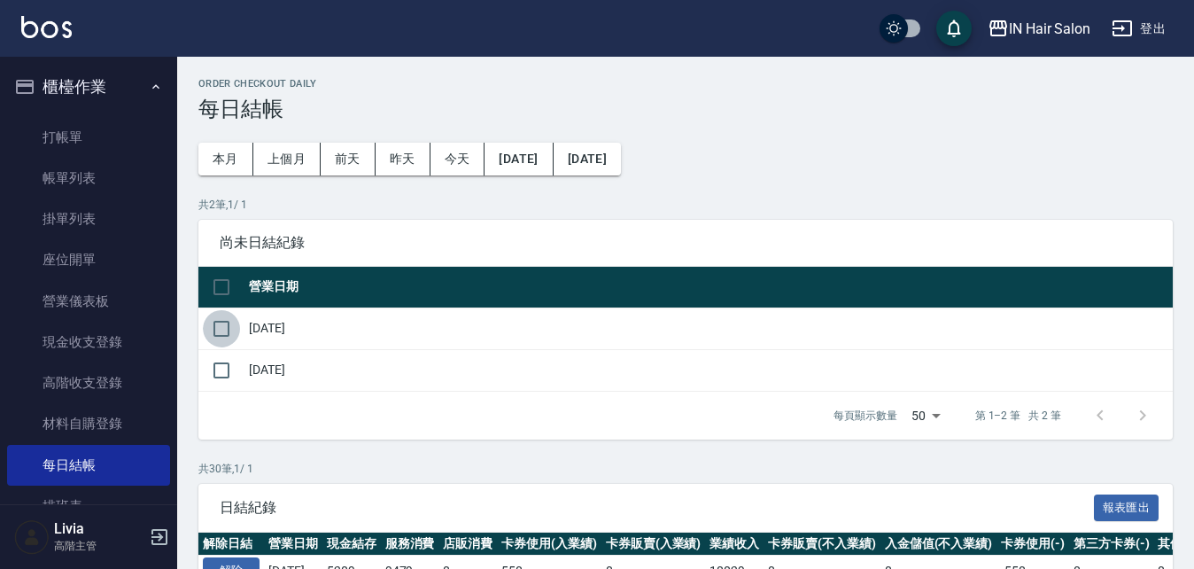
click at [223, 324] on input "checkbox" at bounding box center [221, 328] width 37 height 37
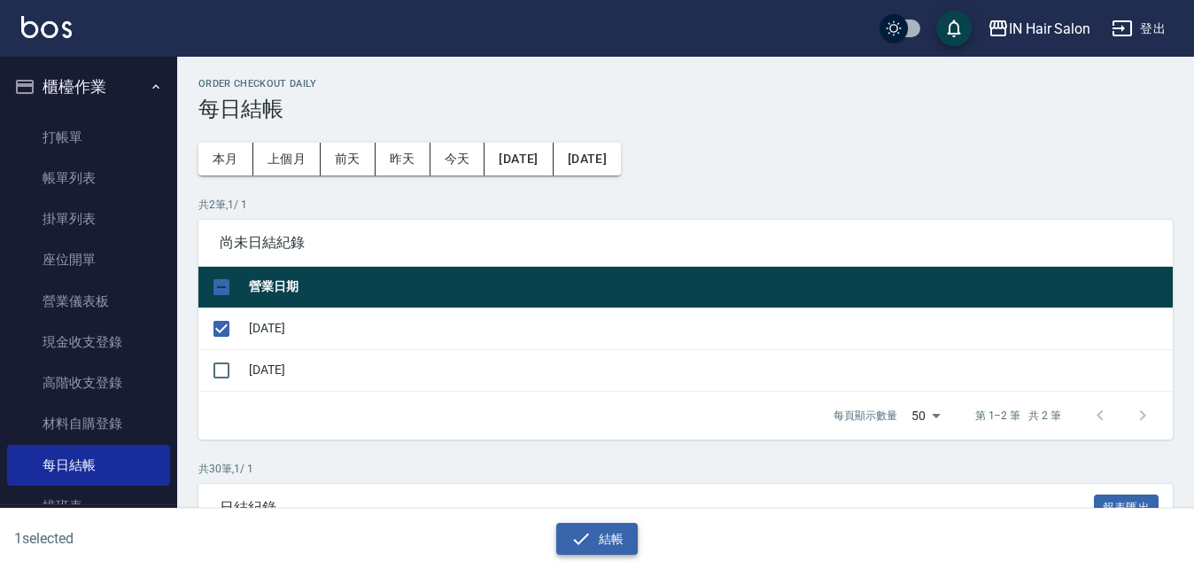
click at [613, 537] on button "結帳" at bounding box center [597, 539] width 82 height 33
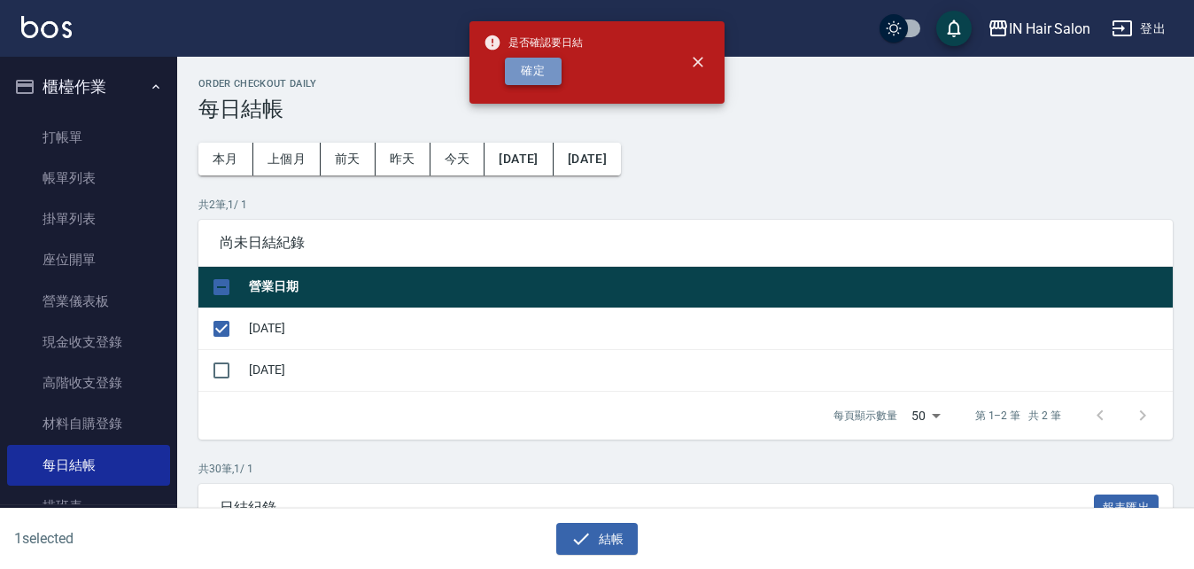
click at [529, 75] on button "確定" at bounding box center [533, 71] width 57 height 27
checkbox input "false"
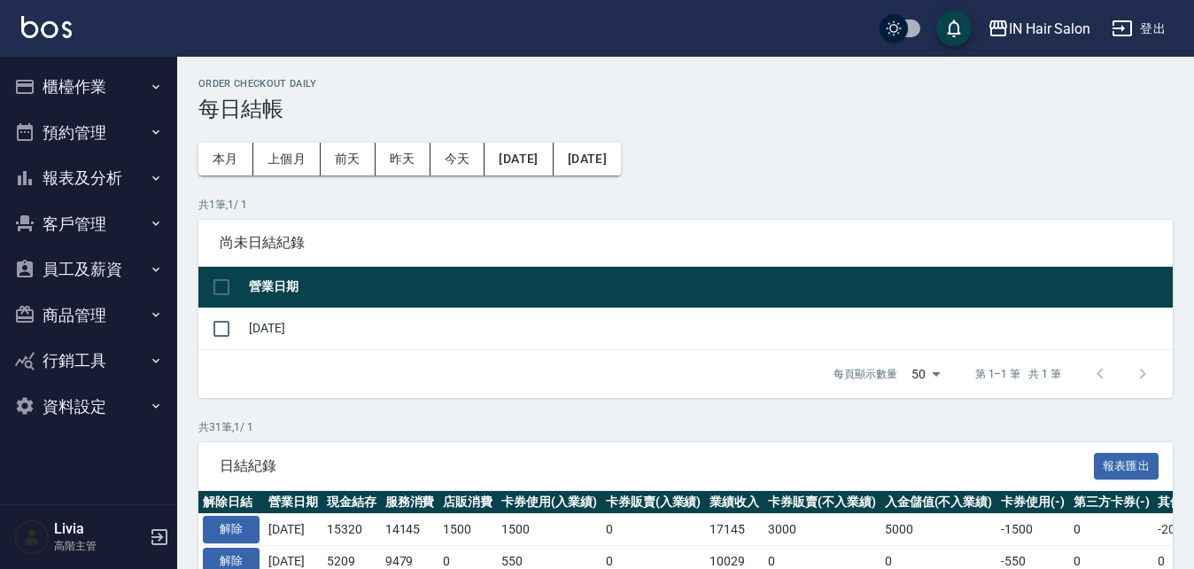
click at [81, 82] on button "櫃檯作業" at bounding box center [88, 87] width 163 height 46
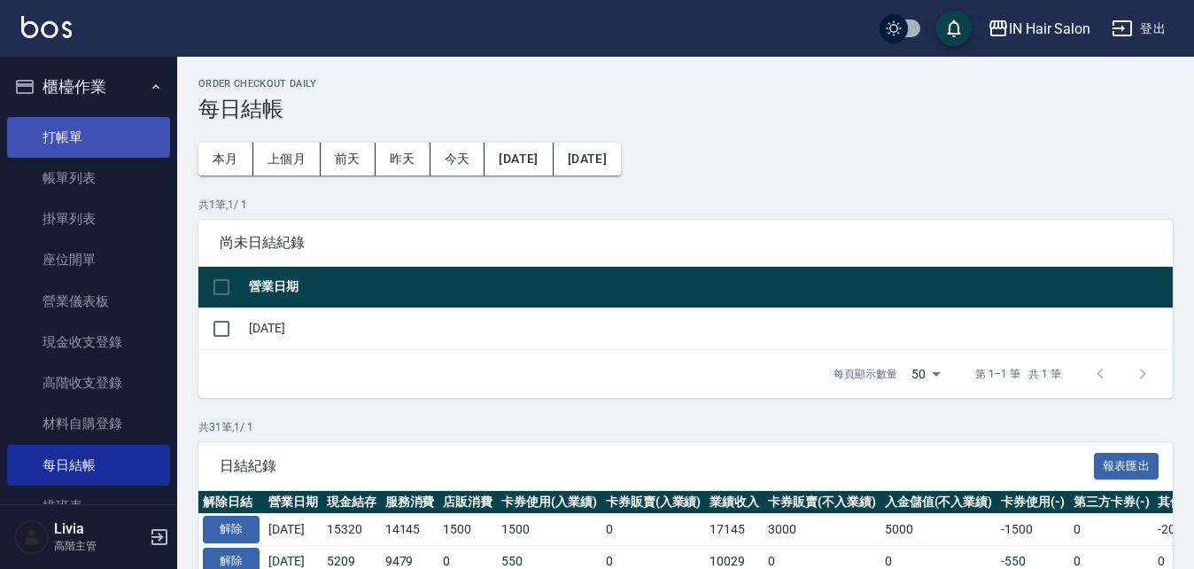
click at [79, 136] on link "打帳單" at bounding box center [88, 137] width 163 height 41
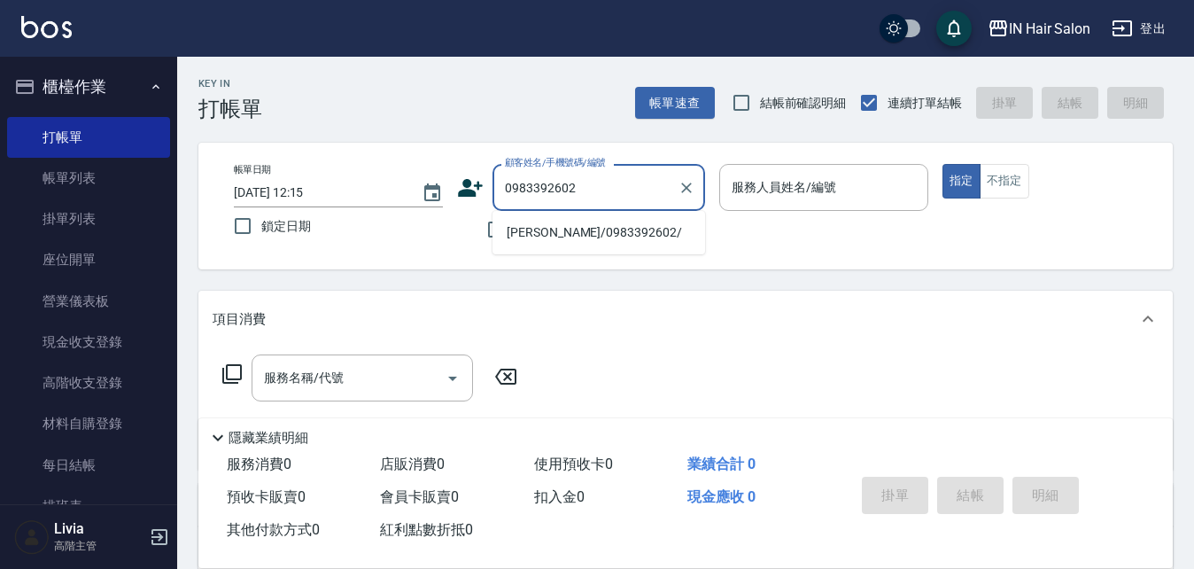
click at [538, 232] on li "李佩純/0983392602/" at bounding box center [598, 232] width 213 height 29
type input "李佩純/0983392602/"
type input "6號設計師[PERSON_NAME]-6"
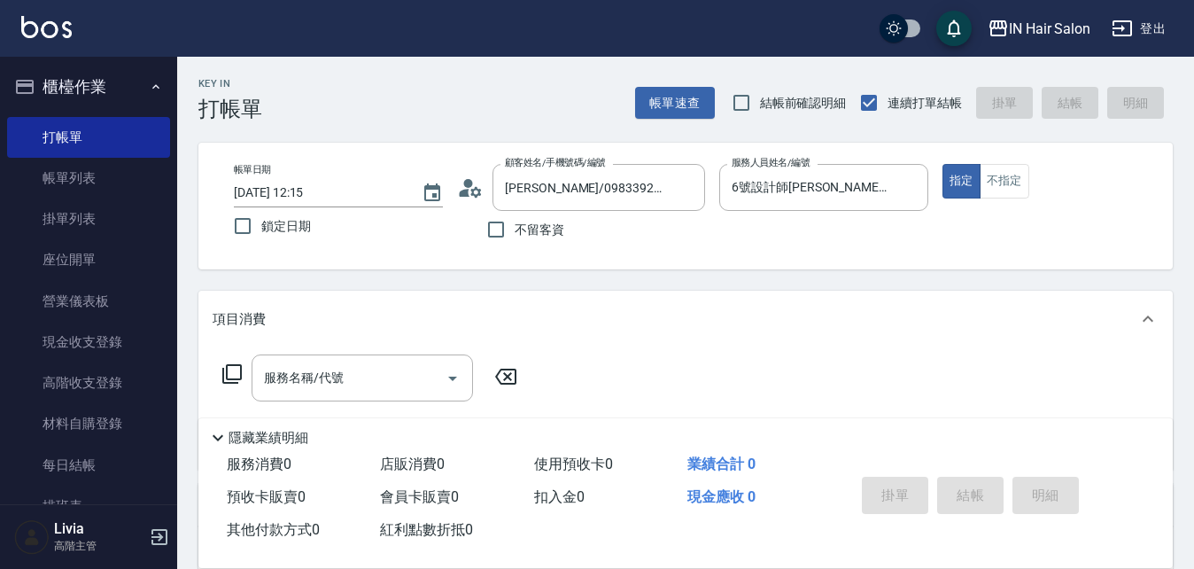
click at [228, 375] on icon at bounding box center [231, 373] width 19 height 19
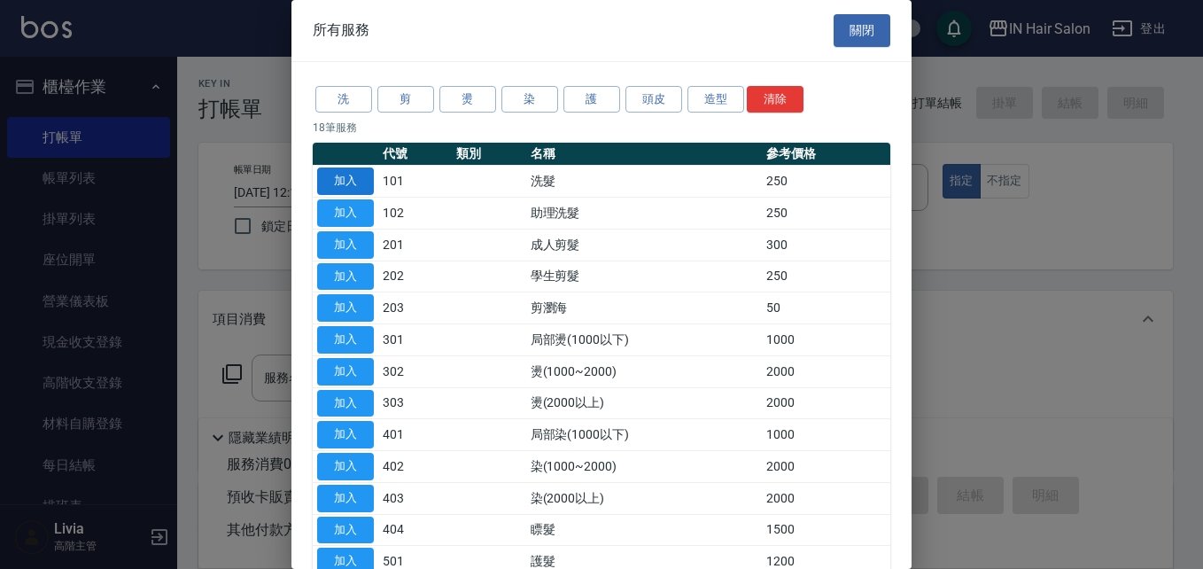
click at [348, 179] on button "加入" at bounding box center [345, 180] width 57 height 27
type input "洗髮(101)"
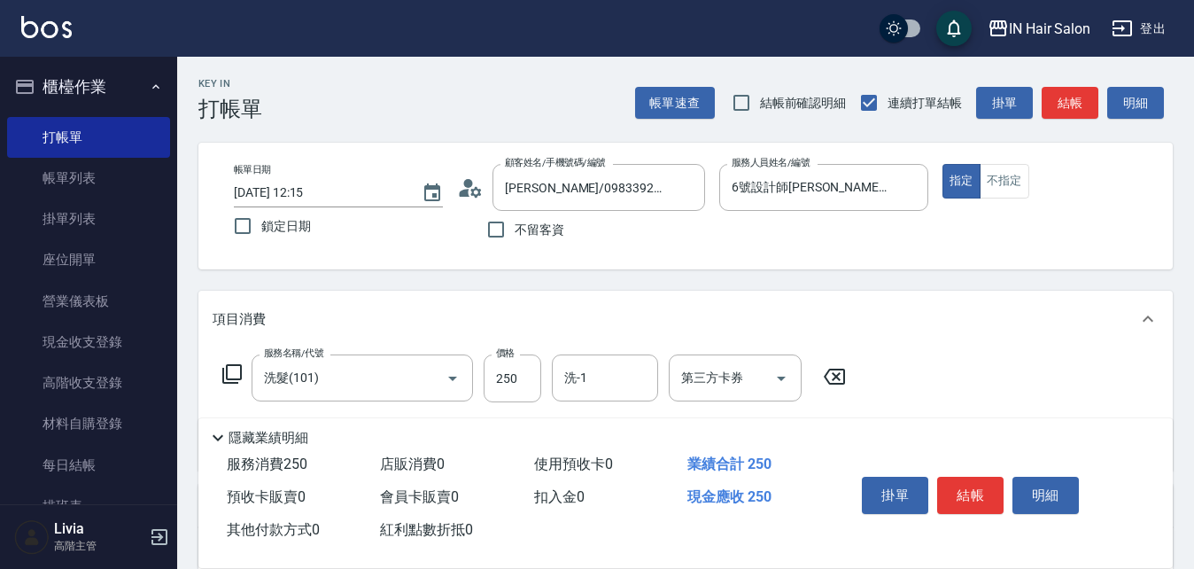
click at [227, 370] on icon at bounding box center [231, 373] width 19 height 19
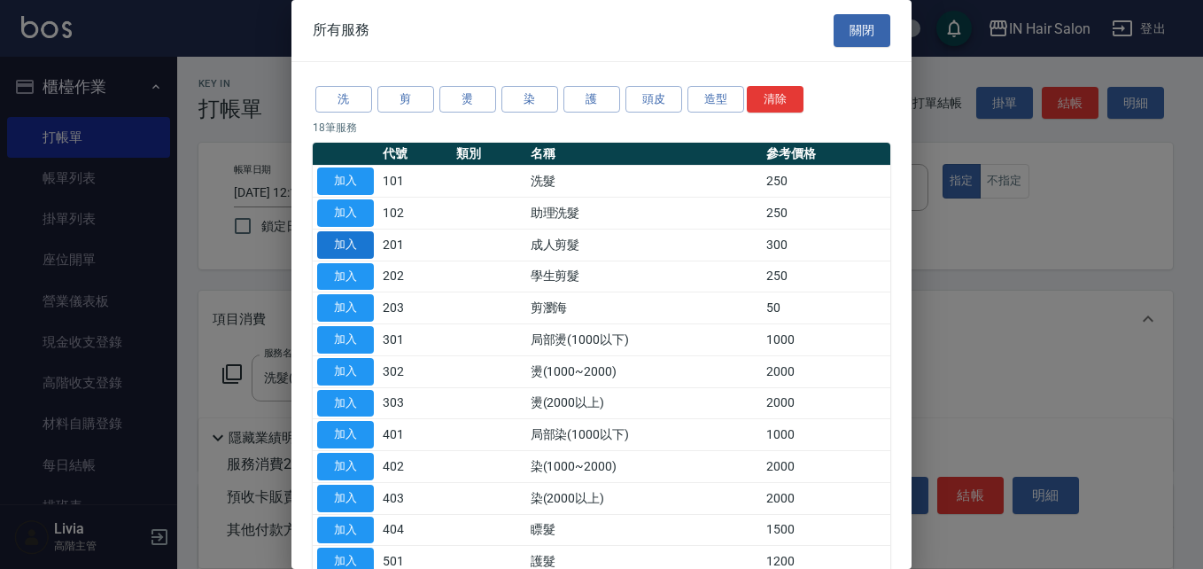
drag, startPoint x: 331, startPoint y: 241, endPoint x: 292, endPoint y: 291, distance: 63.8
click at [332, 242] on button "加入" at bounding box center [345, 244] width 57 height 27
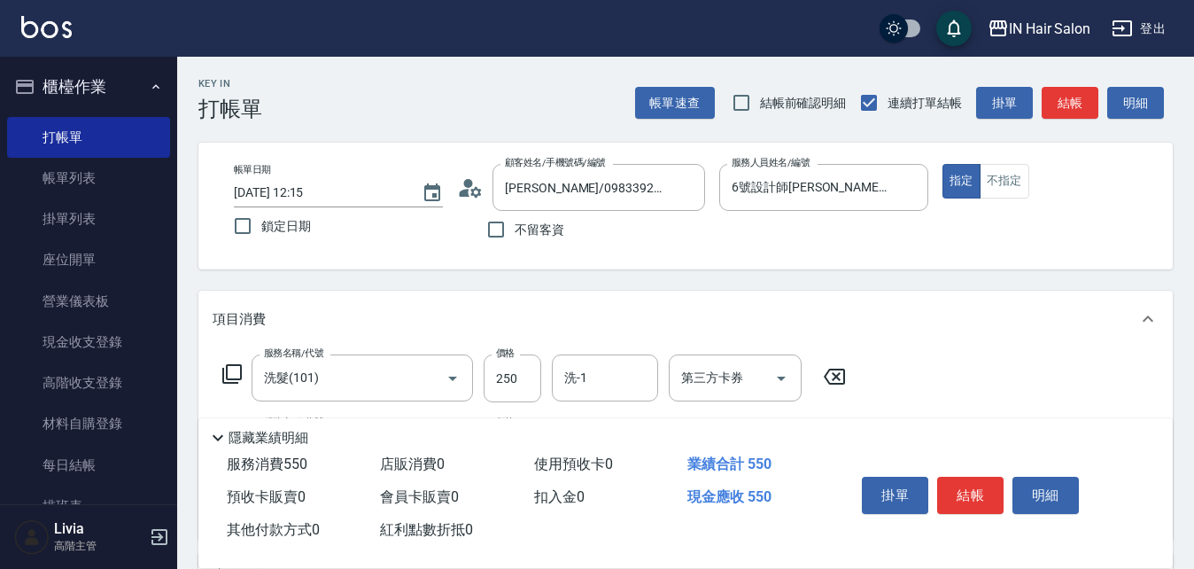
click at [232, 374] on icon at bounding box center [231, 373] width 21 height 21
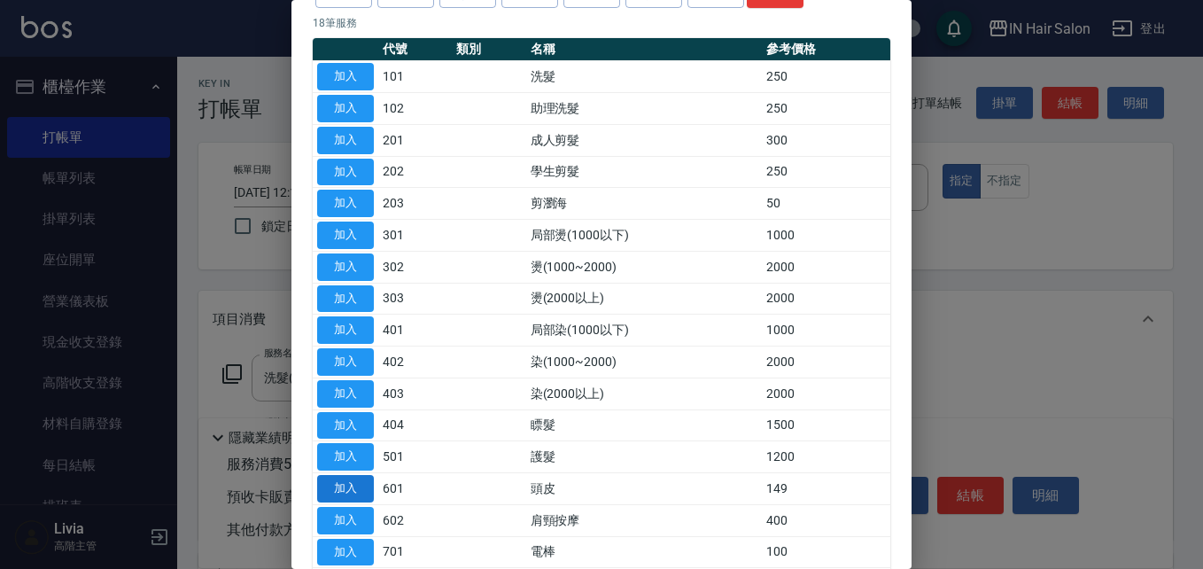
scroll to position [265, 0]
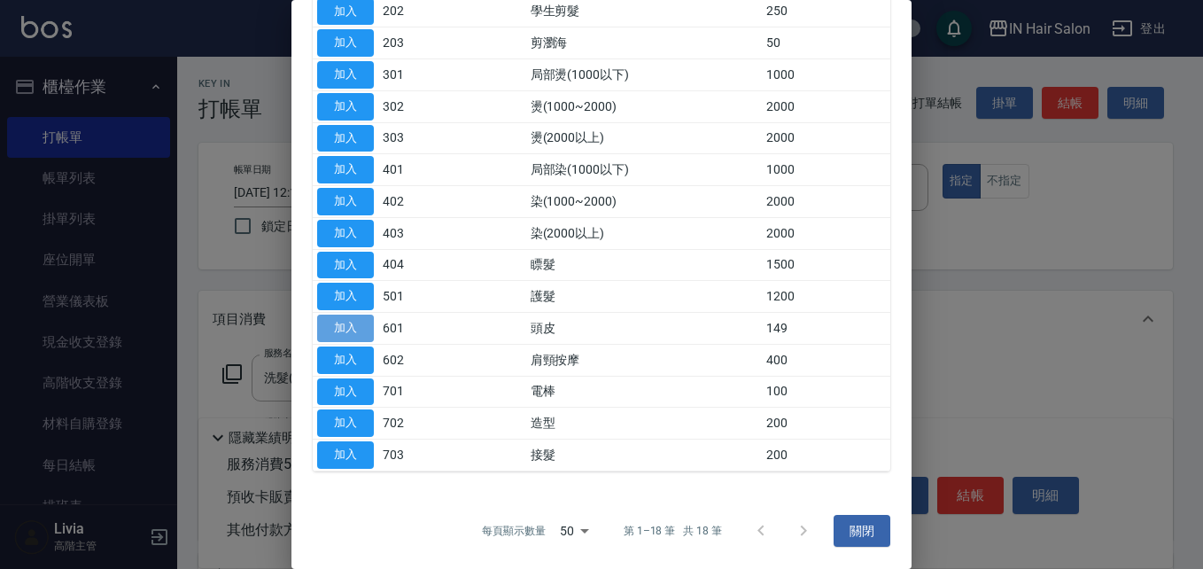
click at [353, 326] on button "加入" at bounding box center [345, 327] width 57 height 27
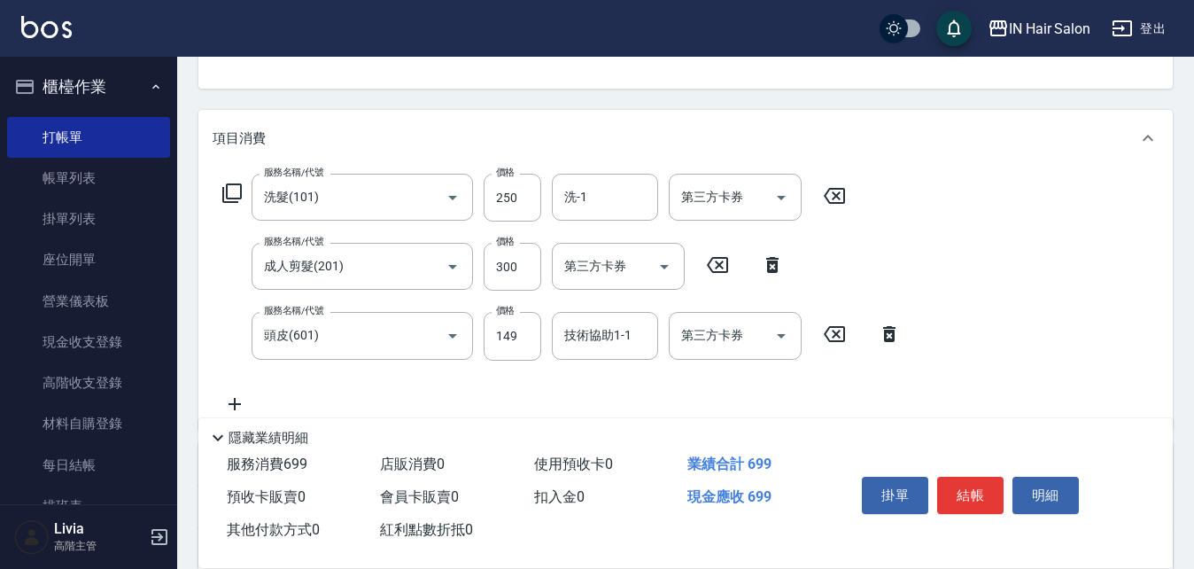
scroll to position [266, 0]
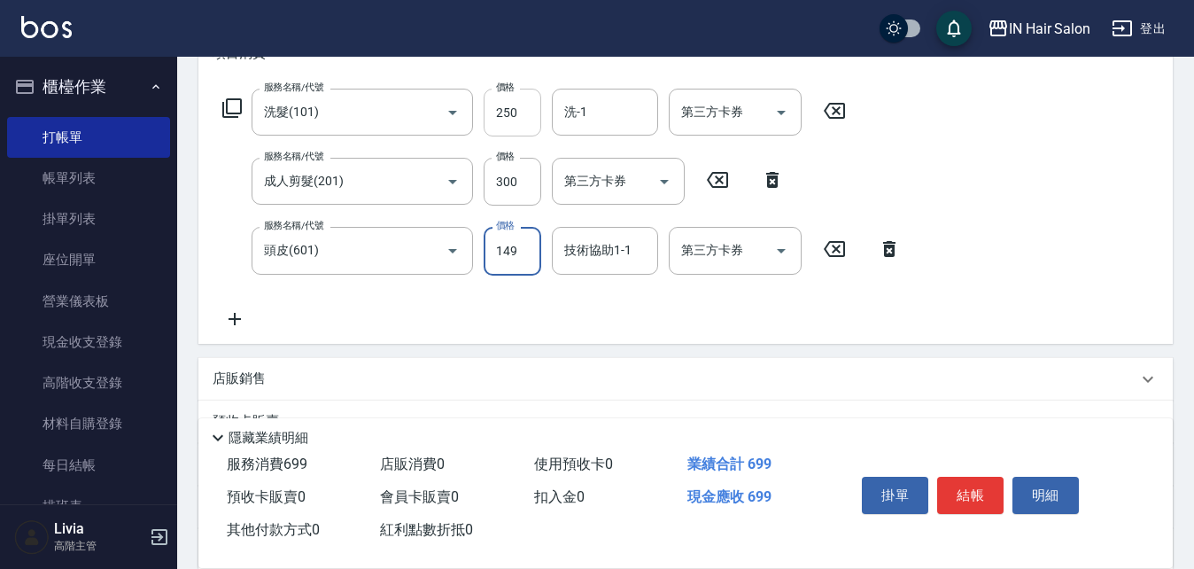
click at [507, 113] on input "250" at bounding box center [513, 113] width 58 height 48
click at [524, 112] on input "250" at bounding box center [513, 113] width 58 height 48
type input "300"
click at [475, 216] on div "服務名稱/代號 洗髮(101) 服務名稱/代號 價格 300 價格 洗-1 洗-1 第三方卡券 第三方卡券 服務名稱/代號 成人剪髮(201) 服務名稱/代號…" at bounding box center [562, 209] width 699 height 240
click at [541, 174] on div "服務名稱/代號 成人剪髮(201) 服務名稱/代號 價格 300 價格 第三方卡券 第三方卡券" at bounding box center [504, 182] width 582 height 48
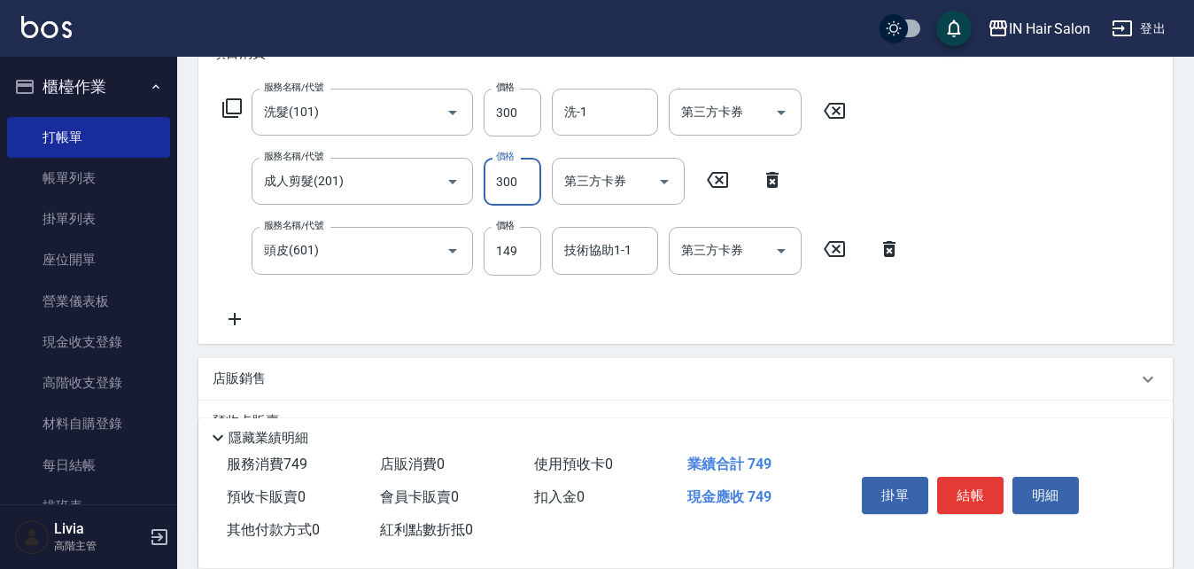
click at [522, 184] on input "300" at bounding box center [513, 182] width 58 height 48
type input "400"
drag, startPoint x: 429, startPoint y: 313, endPoint x: 531, endPoint y: 241, distance: 125.3
click at [433, 311] on div "服務名稱/代號 洗髮(101) 服務名稱/代號 價格 300 價格 洗-1 洗-1 第三方卡券 第三方卡券 服務名稱/代號 成人剪髮(201) 服務名稱/代號…" at bounding box center [562, 209] width 699 height 240
click at [531, 238] on input "149" at bounding box center [513, 251] width 58 height 48
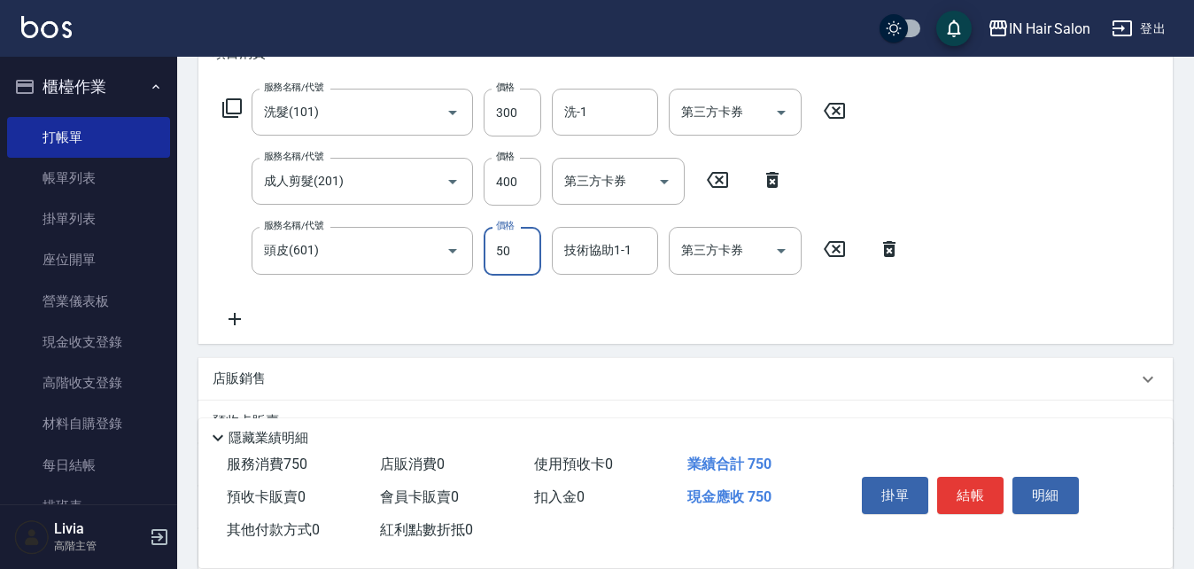
type input "50"
click at [437, 299] on div "服務名稱/代號 洗髮(101) 服務名稱/代號 價格 300 價格 洗-1 洗-1 第三方卡券 第三方卡券 服務名稱/代號 成人剪髮(201) 服務名稱/代號…" at bounding box center [562, 209] width 699 height 240
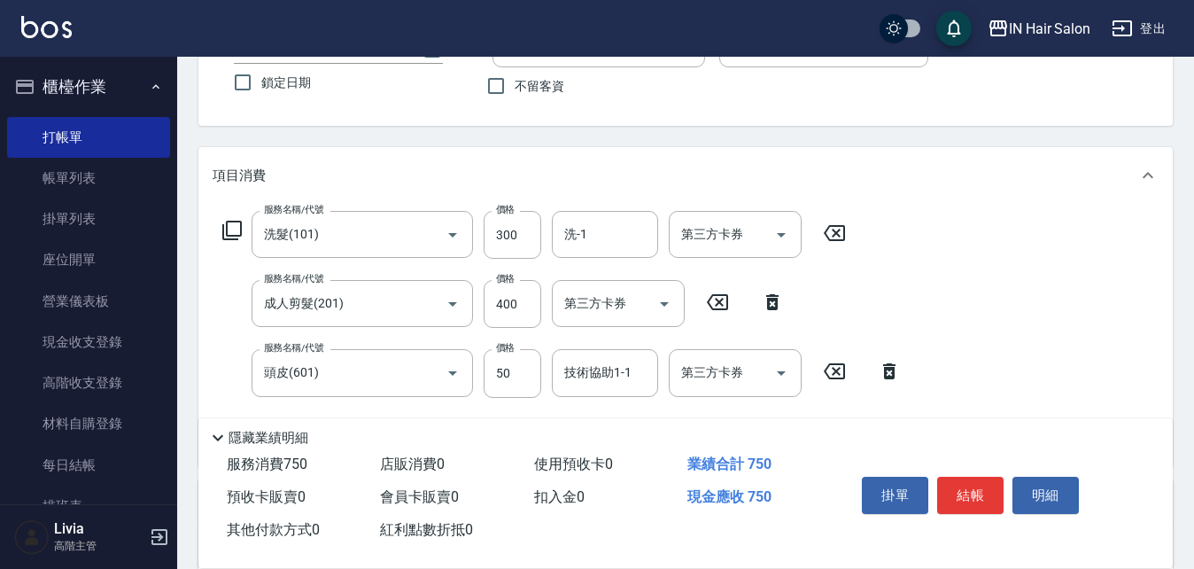
scroll to position [0, 0]
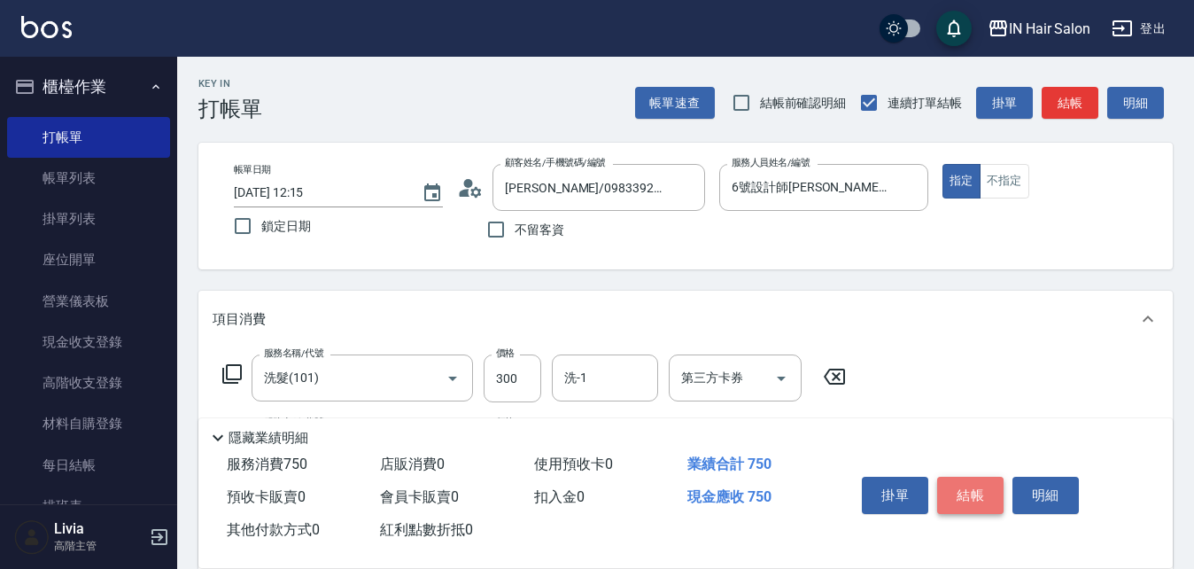
drag, startPoint x: 964, startPoint y: 481, endPoint x: 946, endPoint y: 447, distance: 38.5
click at [966, 479] on button "結帳" at bounding box center [970, 494] width 66 height 37
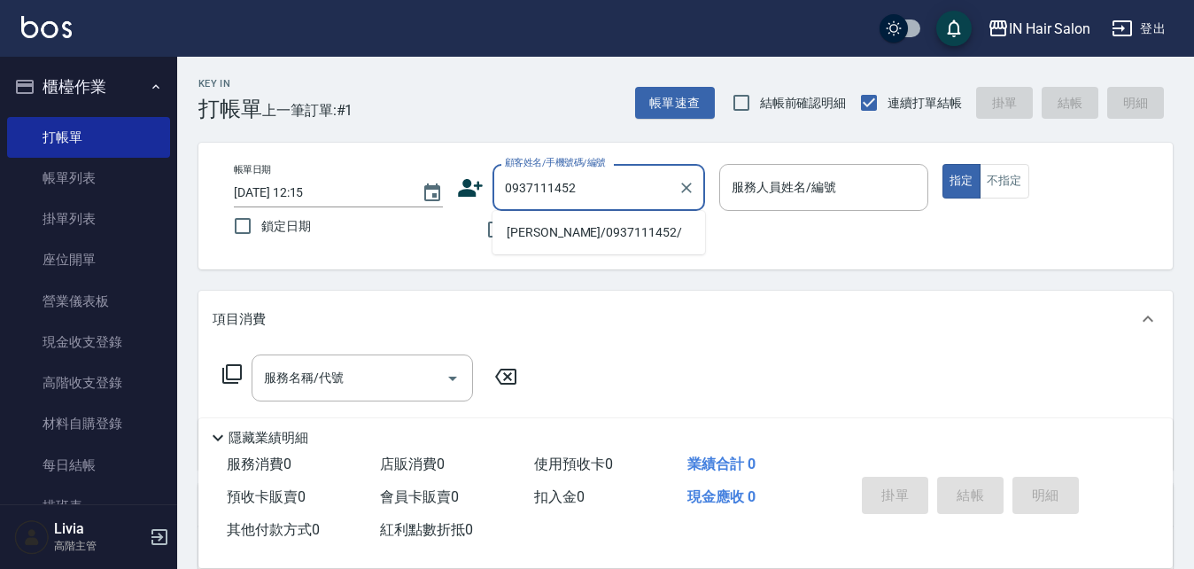
click at [537, 225] on li "劉惠婷/0937111452/" at bounding box center [598, 232] width 213 height 29
type input "劉惠婷/0937111452/"
type input "7號設計師Erica-7"
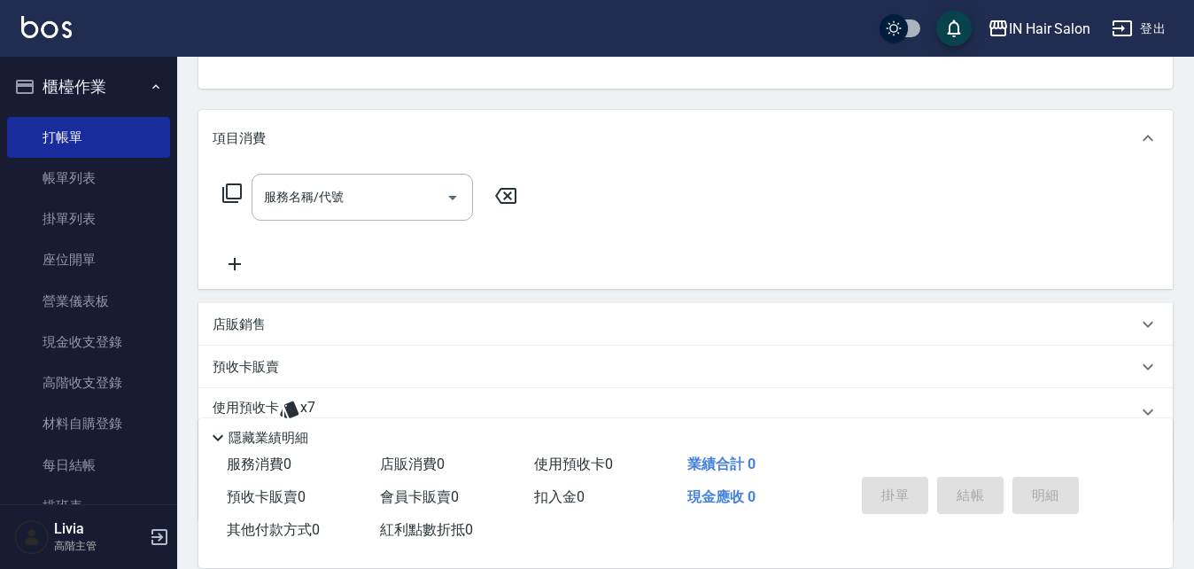
scroll to position [266, 0]
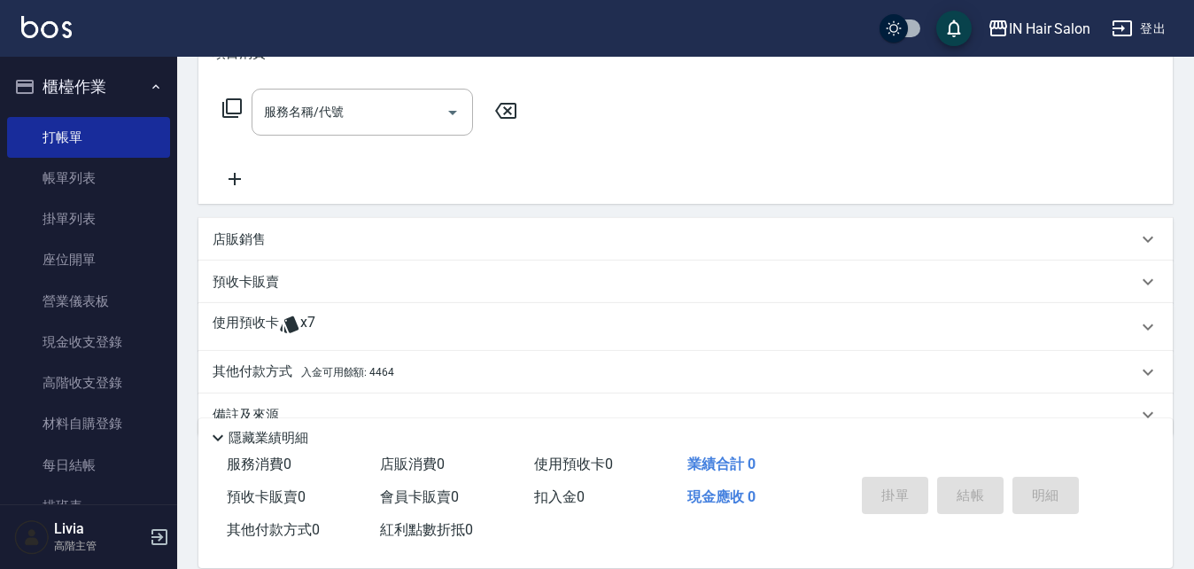
click at [254, 321] on p "使用預收卡" at bounding box center [246, 327] width 66 height 27
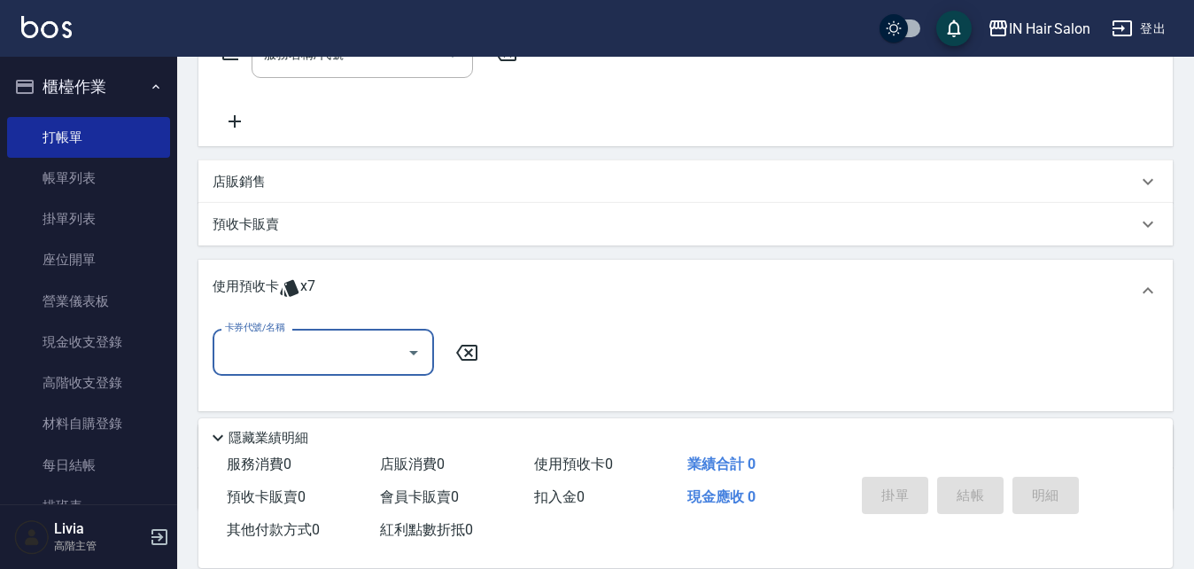
scroll to position [354, 0]
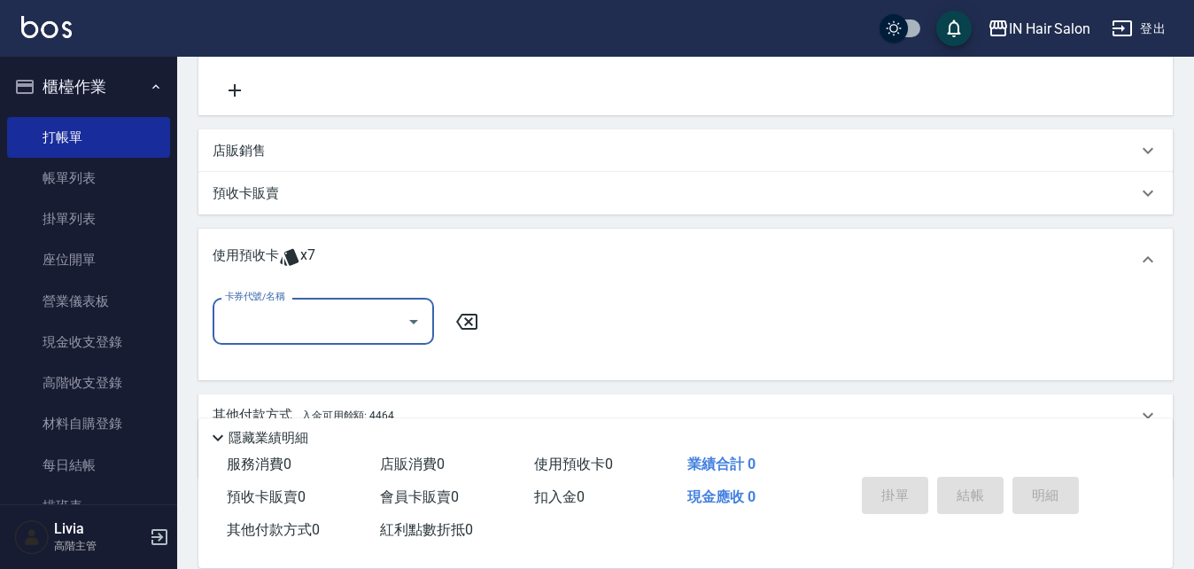
click at [292, 318] on input "卡券代號/名稱" at bounding box center [310, 321] width 179 height 31
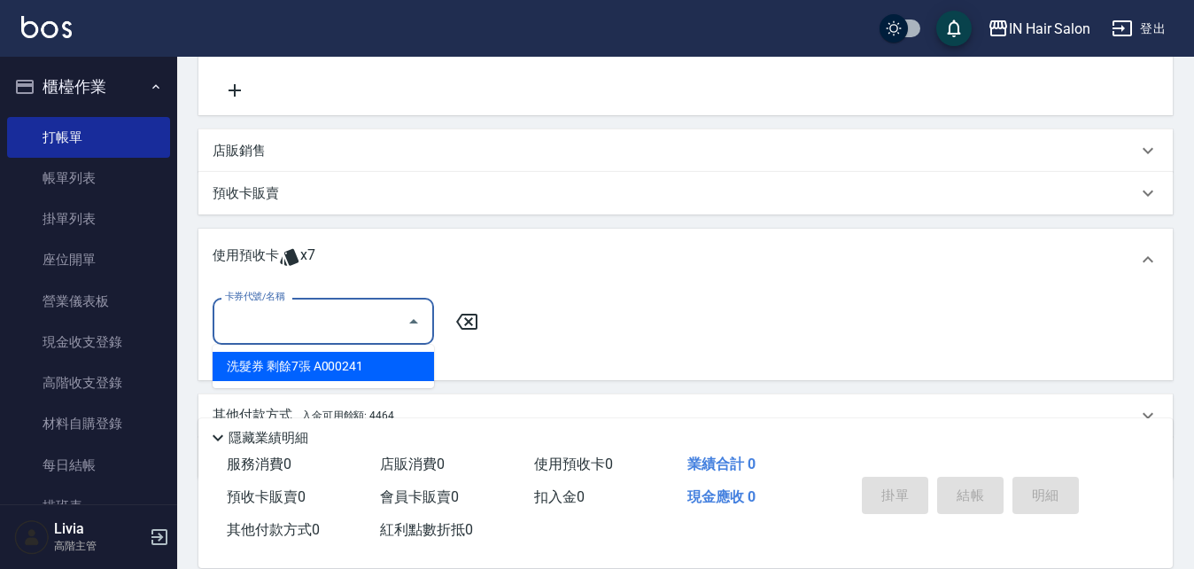
drag, startPoint x: 293, startPoint y: 368, endPoint x: 629, endPoint y: 367, distance: 335.6
click at [294, 368] on div "洗髮券 剩餘7張 A000241" at bounding box center [323, 366] width 221 height 29
type input "洗髮券 A000241"
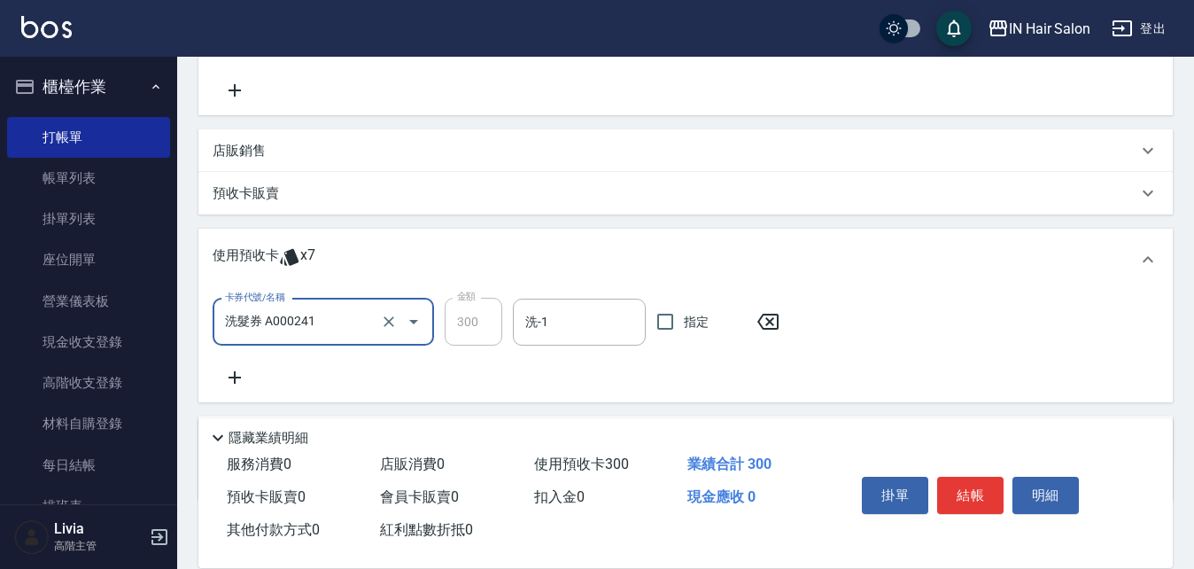
scroll to position [0, 0]
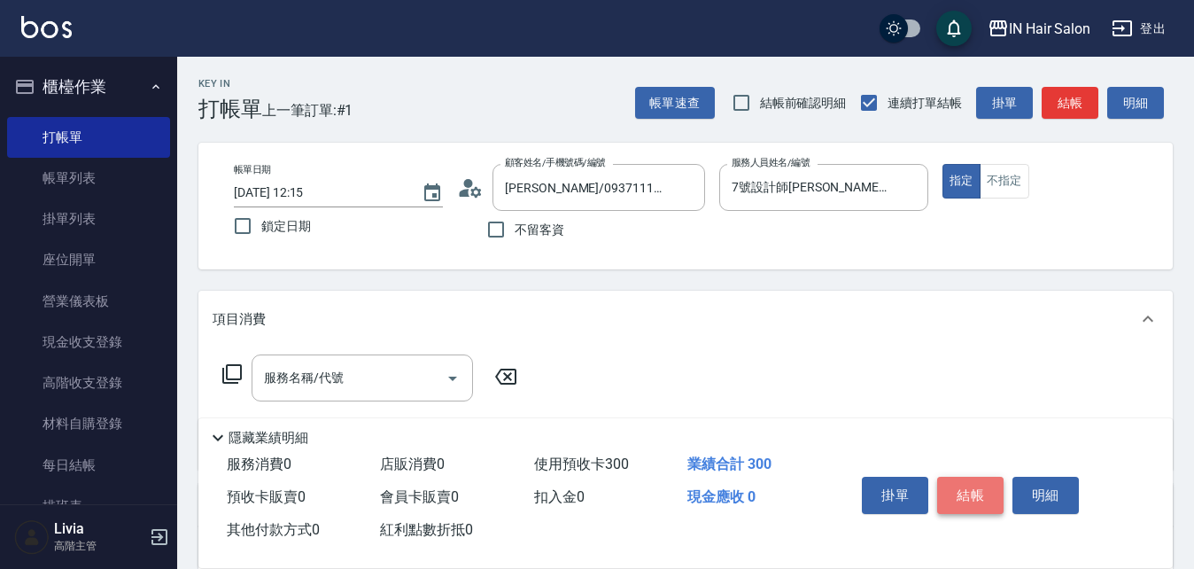
click at [971, 476] on button "結帳" at bounding box center [970, 494] width 66 height 37
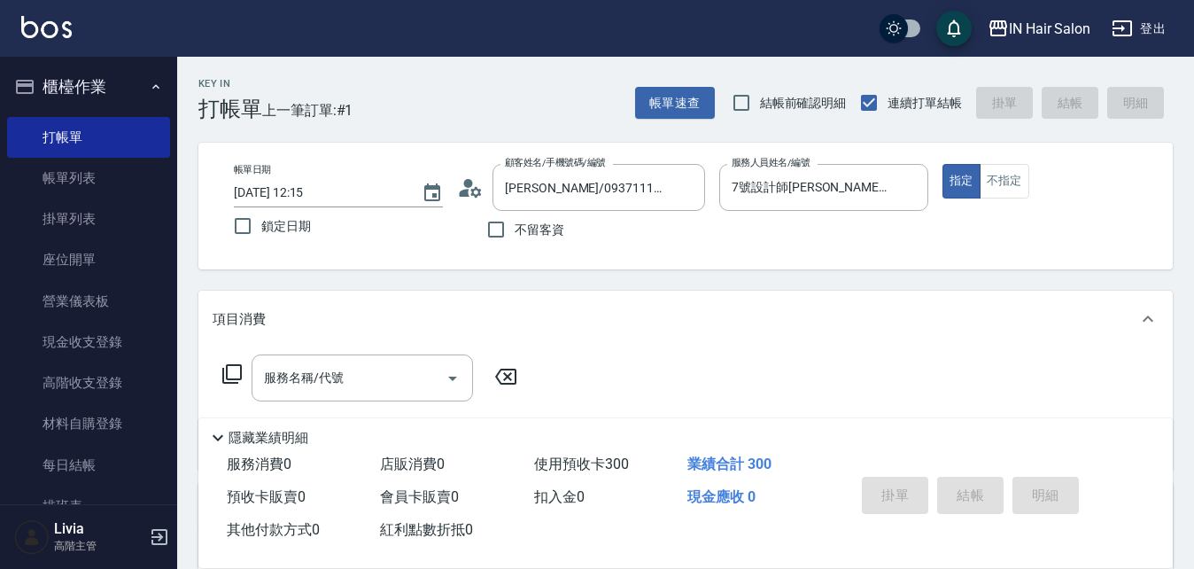
type input "2025/10/11 12:16"
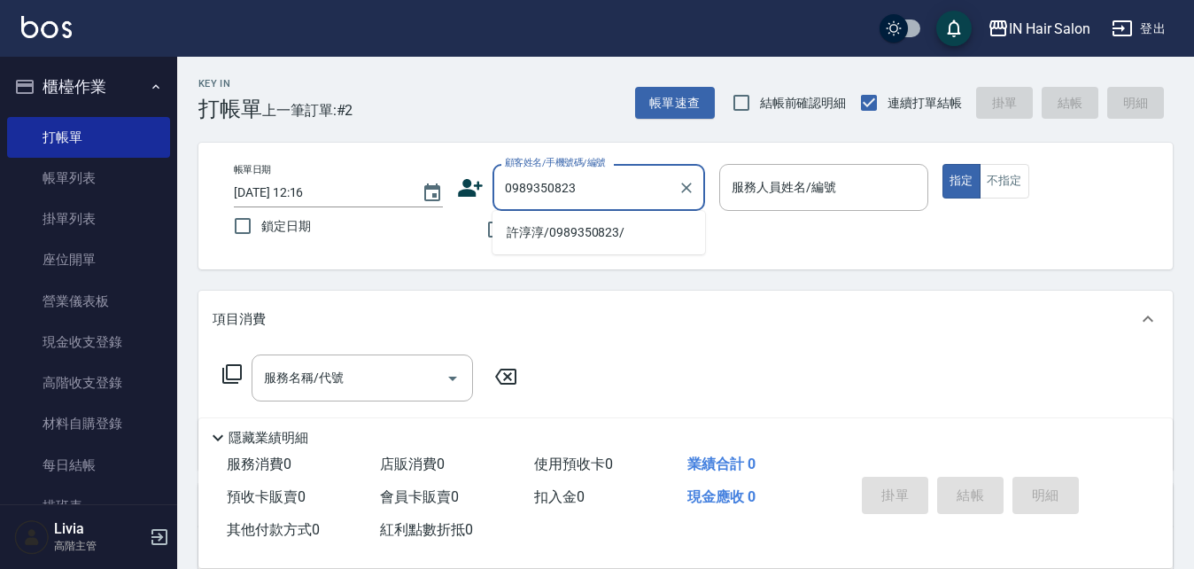
click at [553, 236] on li "許淳淳/0989350823/" at bounding box center [598, 232] width 213 height 29
type input "許淳淳/0989350823/"
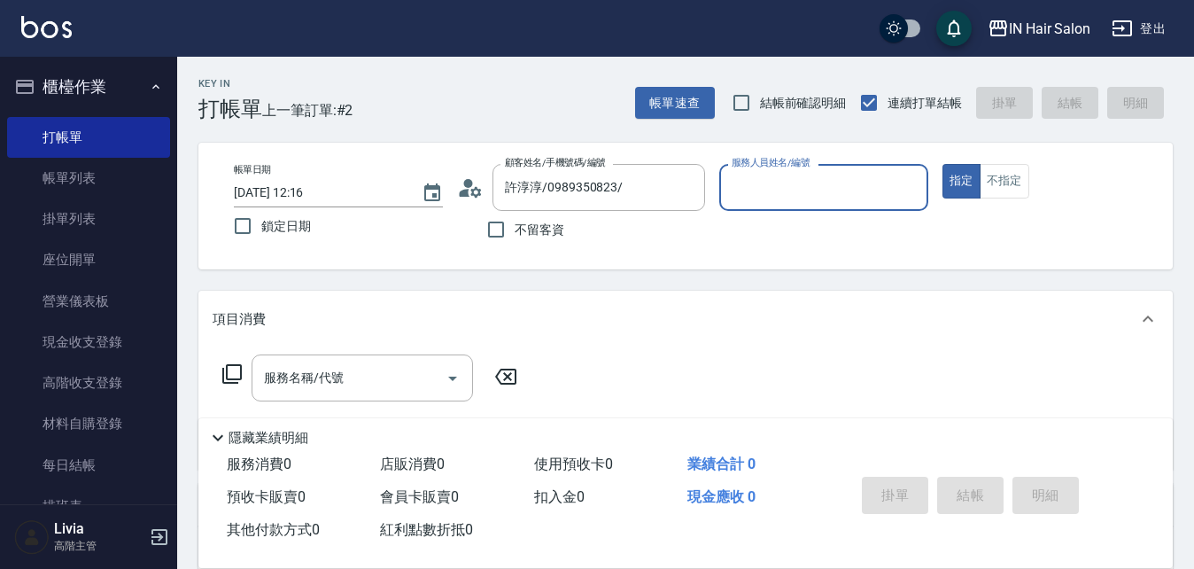
type input "6號設計師[PERSON_NAME]-6"
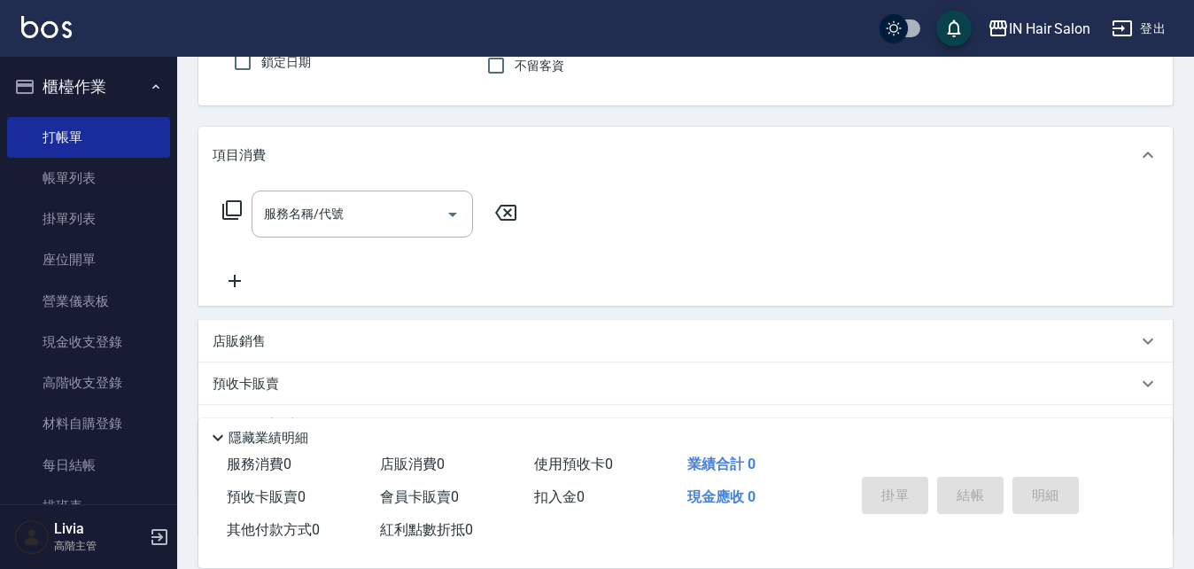
scroll to position [303, 0]
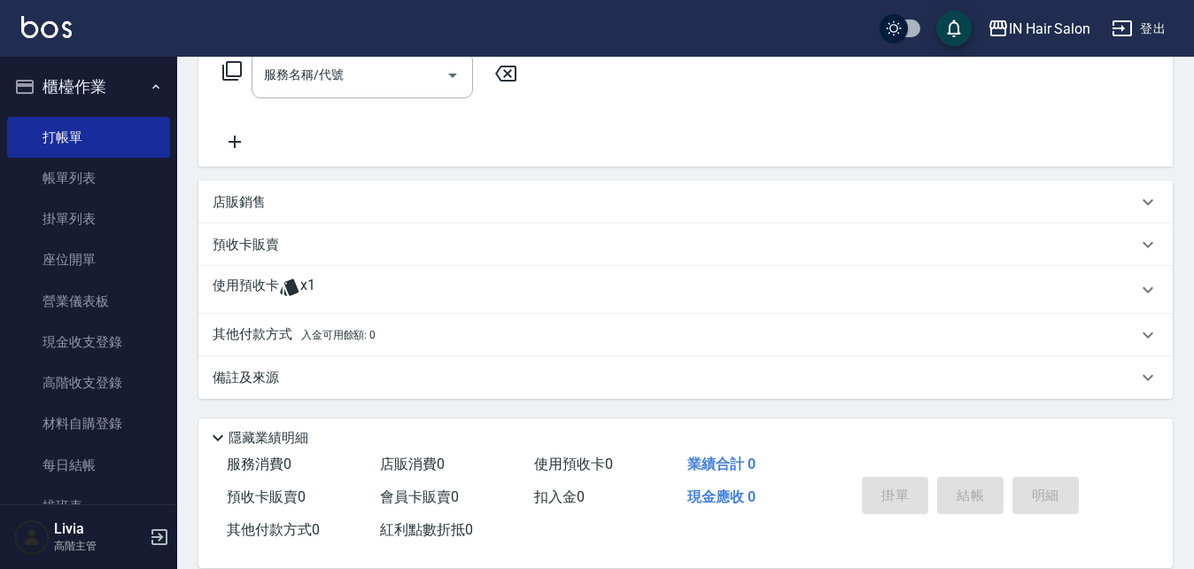
click at [247, 287] on p "使用預收卡" at bounding box center [246, 289] width 66 height 27
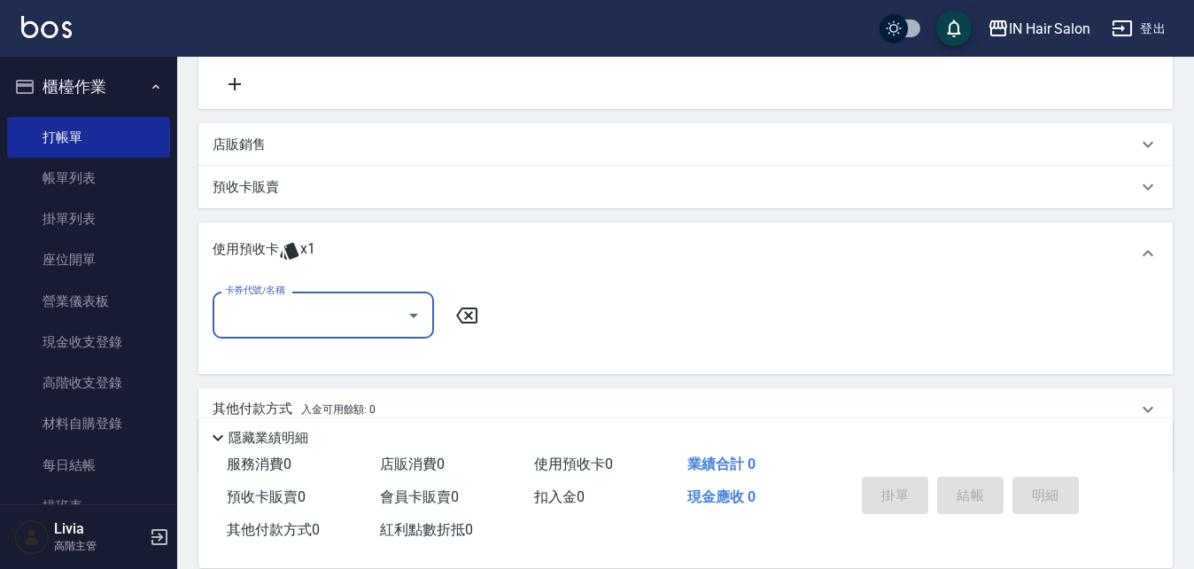
scroll to position [391, 0]
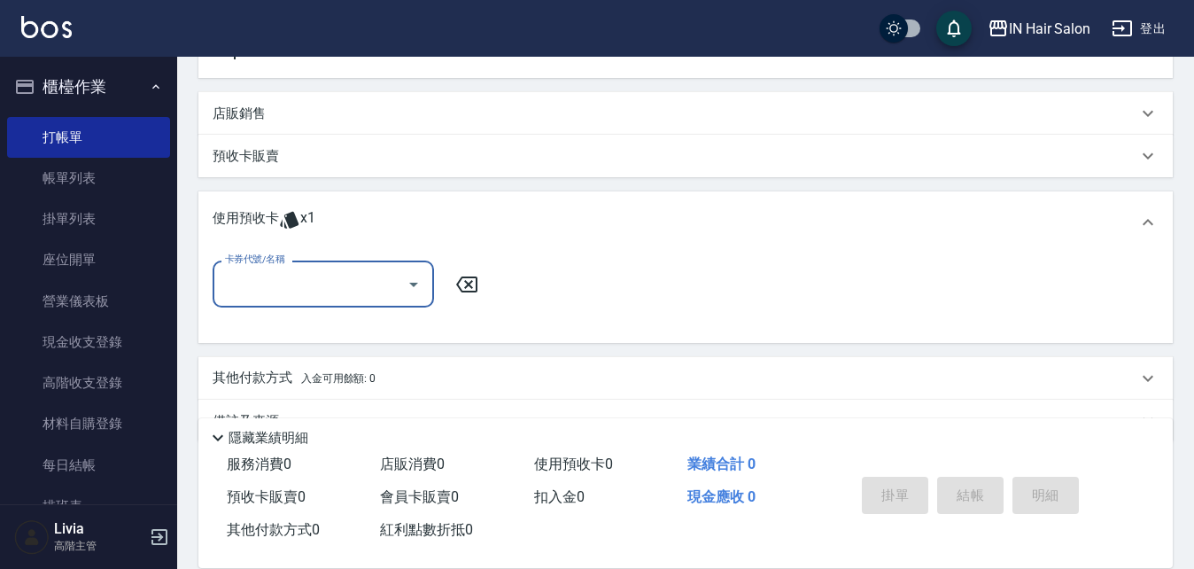
click at [275, 285] on input "卡券代號/名稱" at bounding box center [310, 283] width 179 height 31
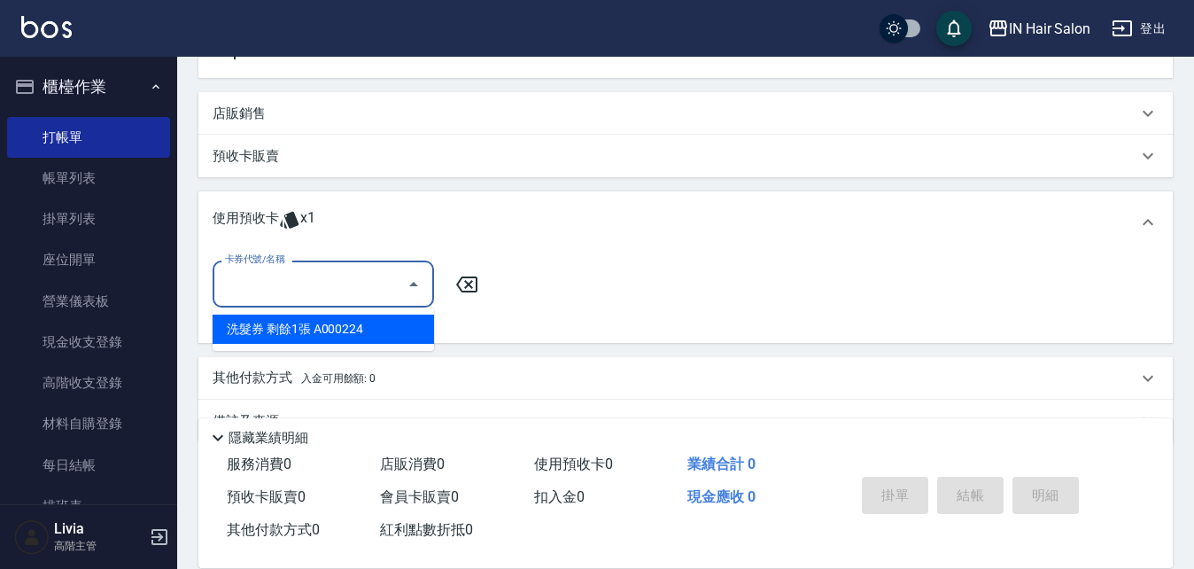
click at [298, 326] on div "洗髮券 剩餘1張 A000224" at bounding box center [323, 328] width 221 height 29
type input "洗髮券 A000224"
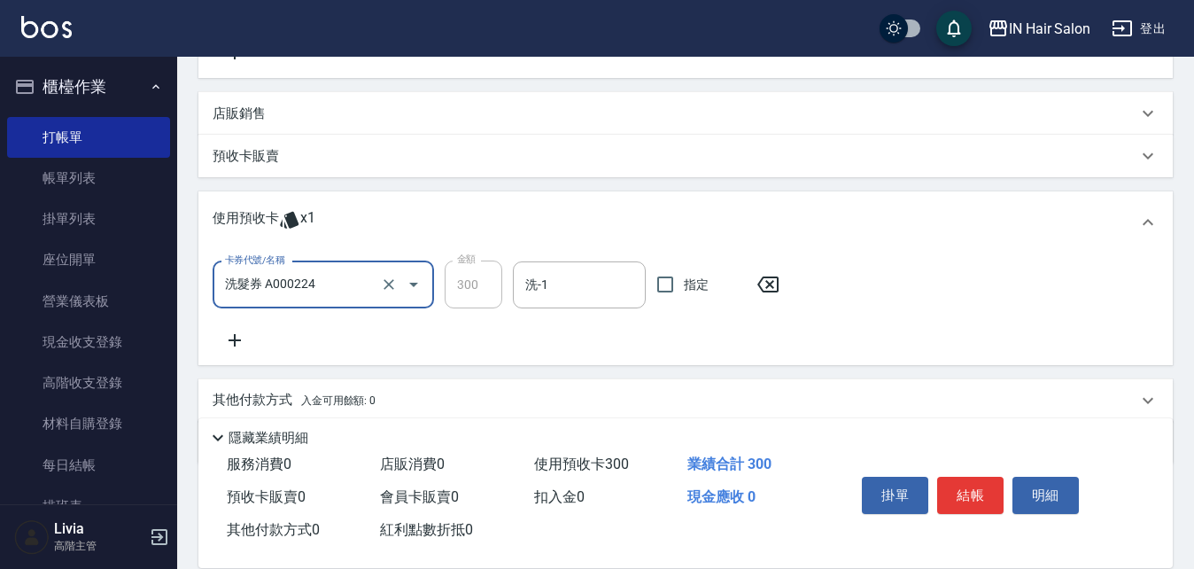
click at [256, 157] on p "預收卡販賣" at bounding box center [246, 156] width 66 height 19
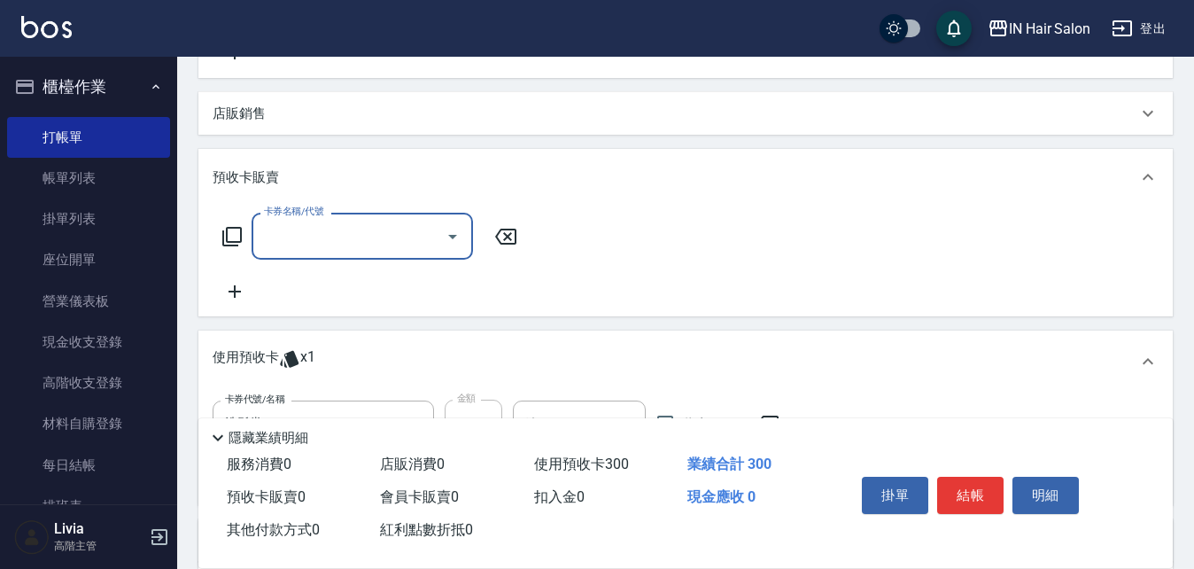
scroll to position [0, 0]
click at [300, 249] on input "卡券名稱/代號" at bounding box center [348, 236] width 179 height 31
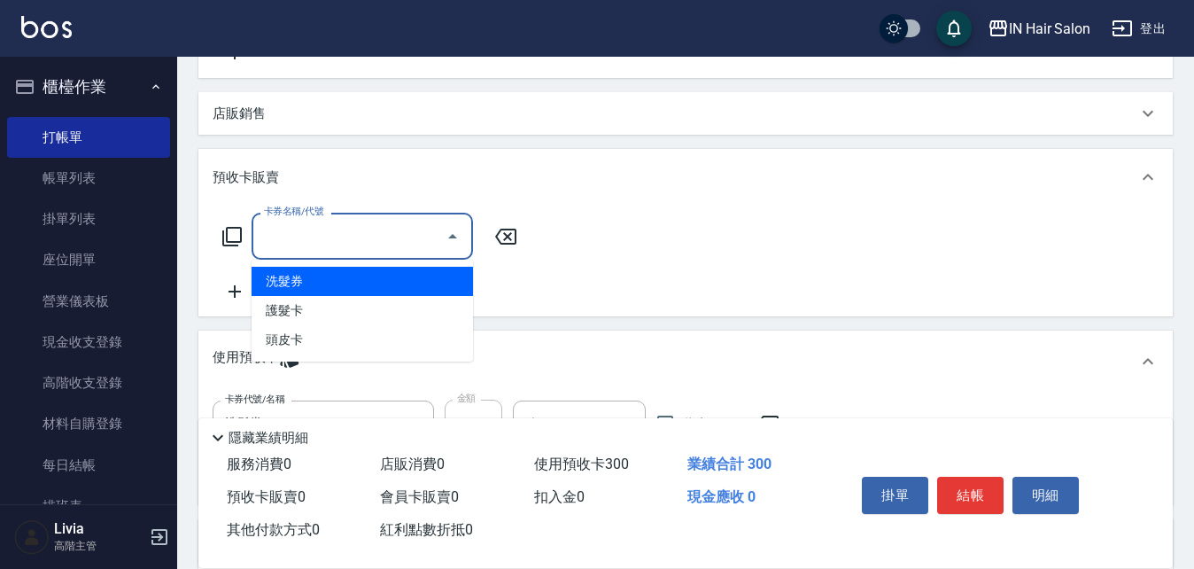
click at [283, 273] on span "洗髮券" at bounding box center [362, 281] width 221 height 29
type input "洗髮券(102)"
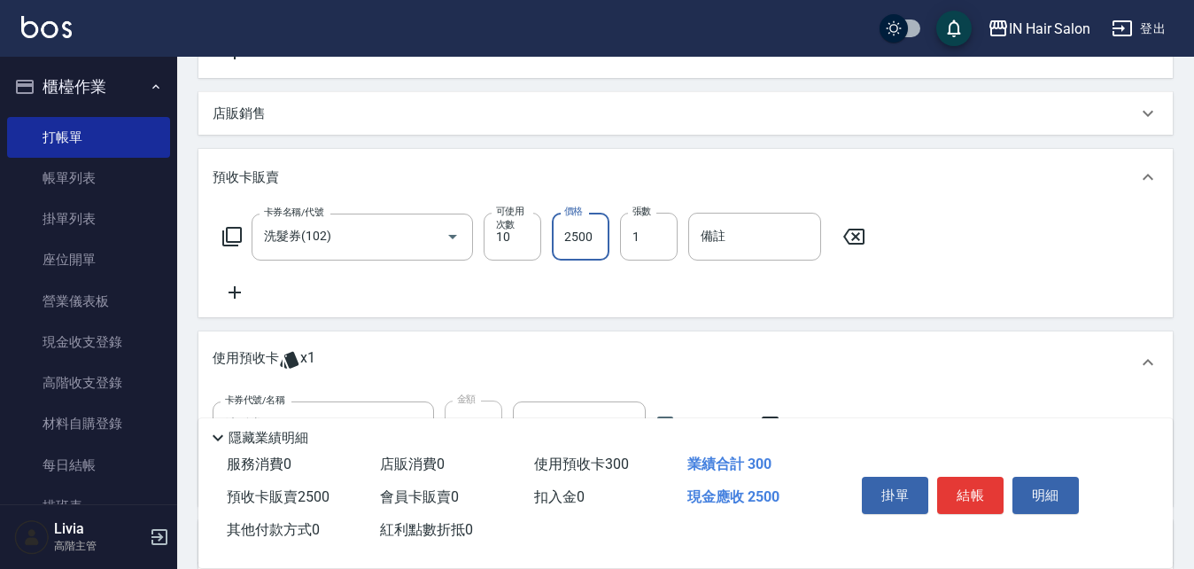
click at [583, 241] on input "2500" at bounding box center [581, 237] width 58 height 48
type input "3000"
click at [733, 243] on input "備註" at bounding box center [754, 237] width 133 height 48
type input "A000244"
click at [620, 281] on div "卡券名稱/代號 洗髮券(102) 卡券名稱/代號 可使用次數 10 可使用次數 價格 3000 價格 張數 1 張數 備註 A000244 備註" at bounding box center [686, 258] width 946 height 90
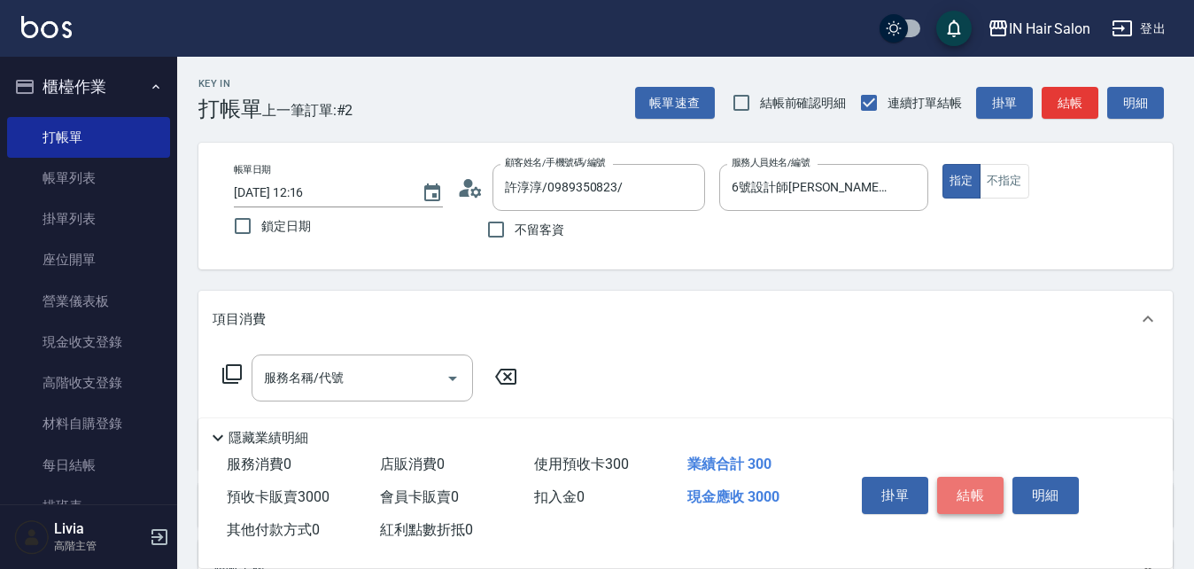
click at [979, 477] on button "結帳" at bounding box center [970, 494] width 66 height 37
